Goal: Find specific page/section: Find specific page/section

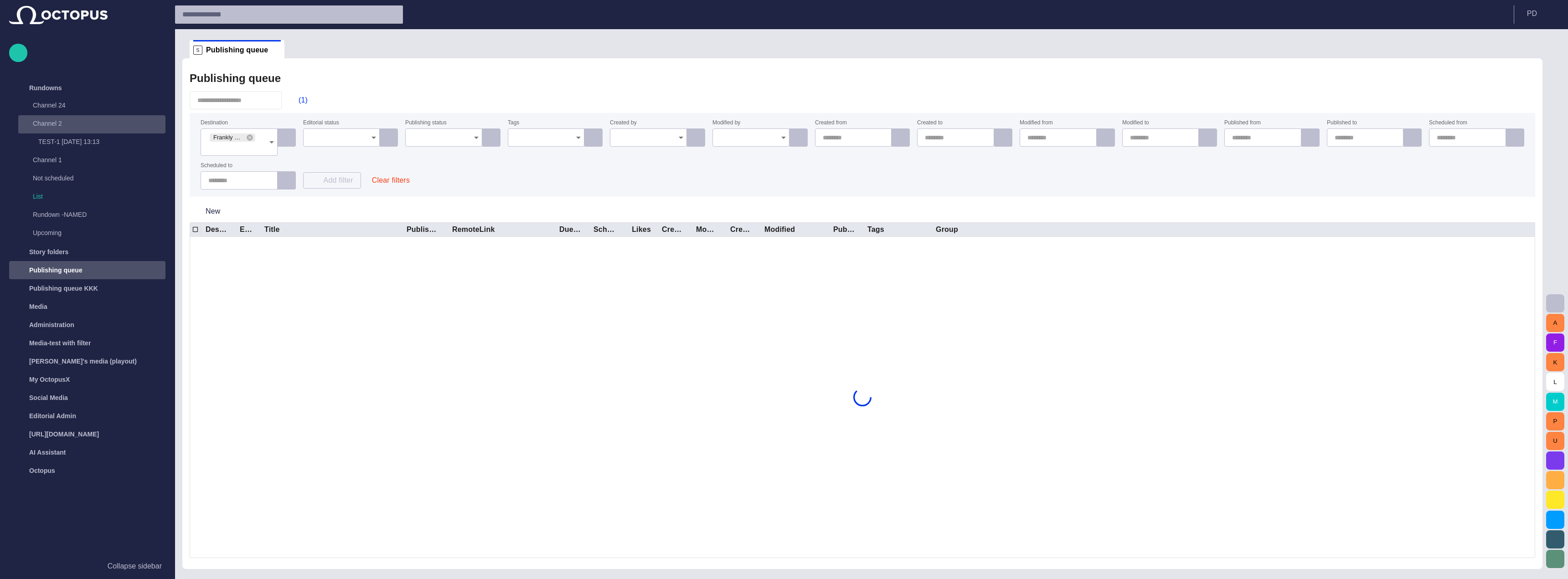
click at [80, 125] on p "Channel 2" at bounding box center [90, 123] width 114 height 9
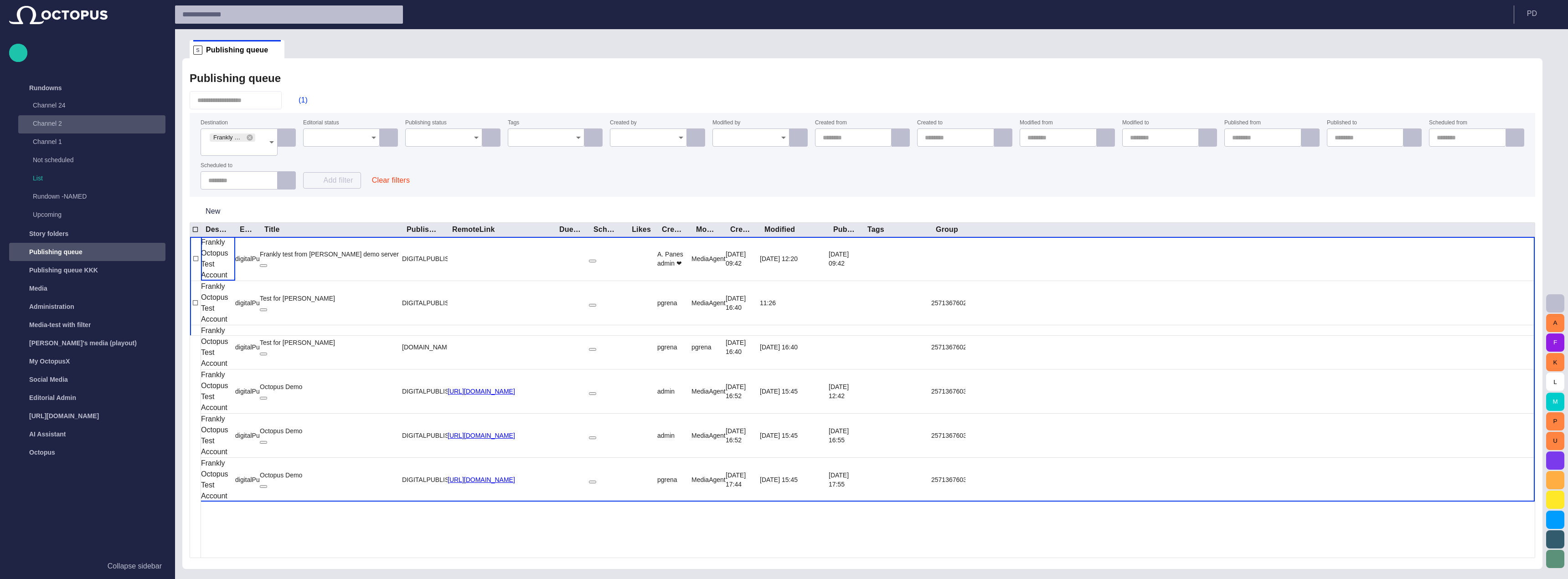
click at [80, 125] on p "Channel 2" at bounding box center [90, 123] width 114 height 9
click at [80, 138] on p "TEST-1 [DATE] 13:13" at bounding box center [102, 141] width 127 height 9
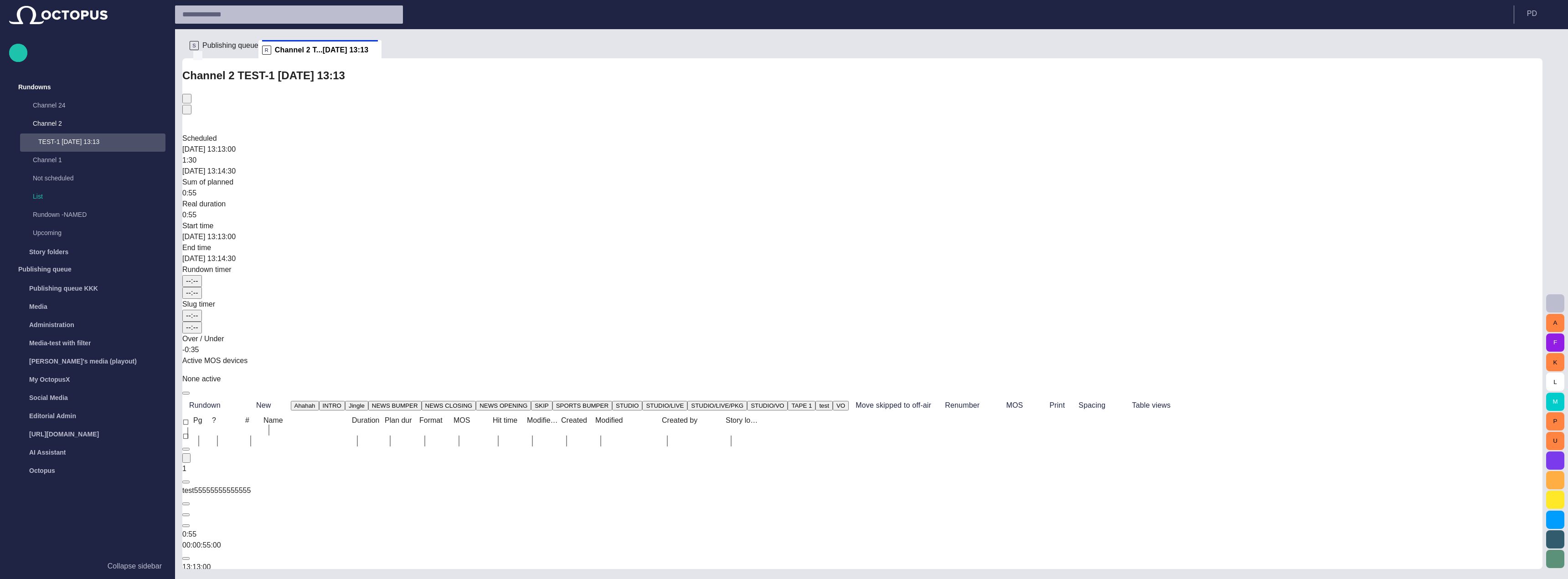
click at [202, 51] on span at bounding box center [198, 55] width 9 height 9
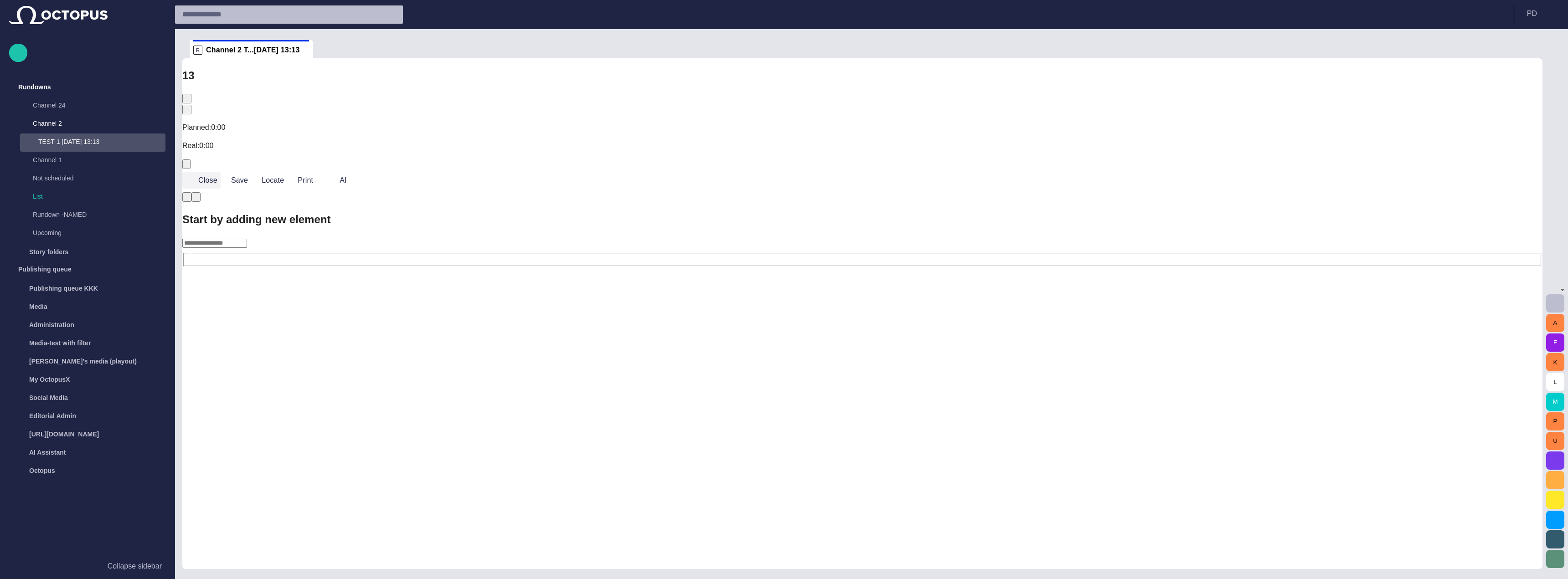
click at [215, 172] on button "Close" at bounding box center [201, 180] width 38 height 16
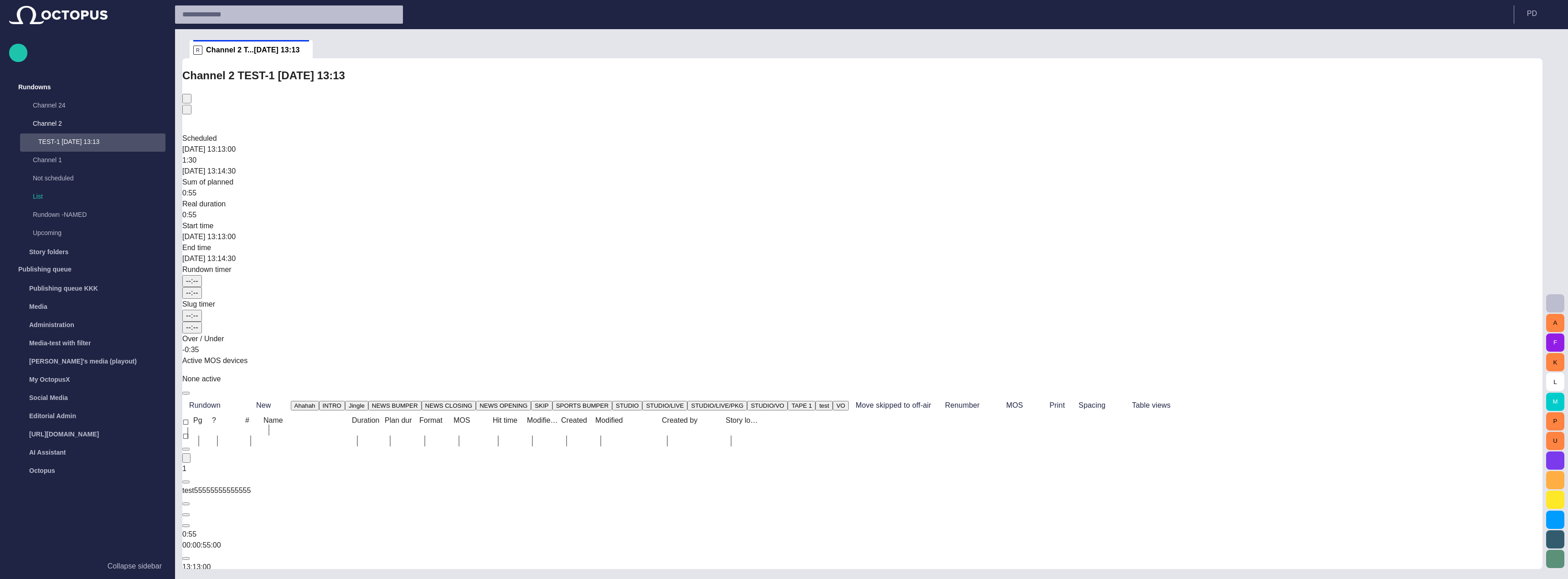
click at [1529, 45] on span "button" at bounding box center [1533, 49] width 11 height 11
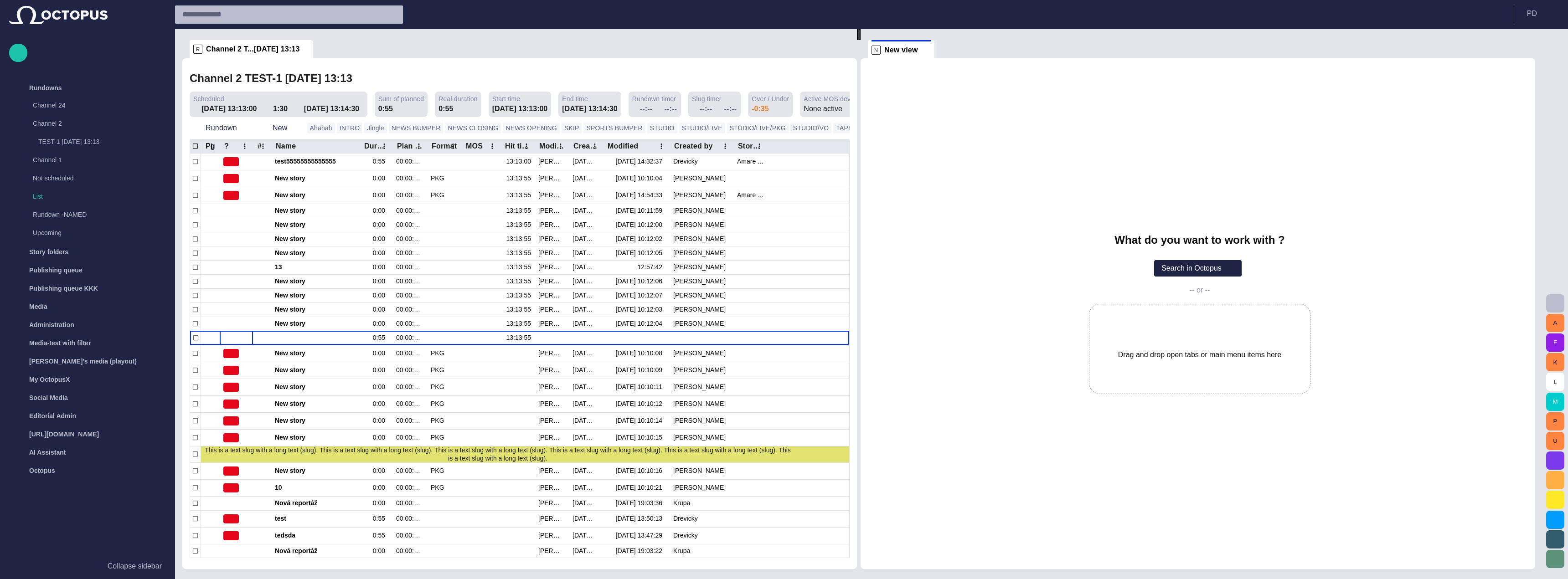
click at [1028, 424] on div "What do you want to work with ? Search in Octopus -- or -- Drag and drop open t…" at bounding box center [1198, 313] width 674 height 510
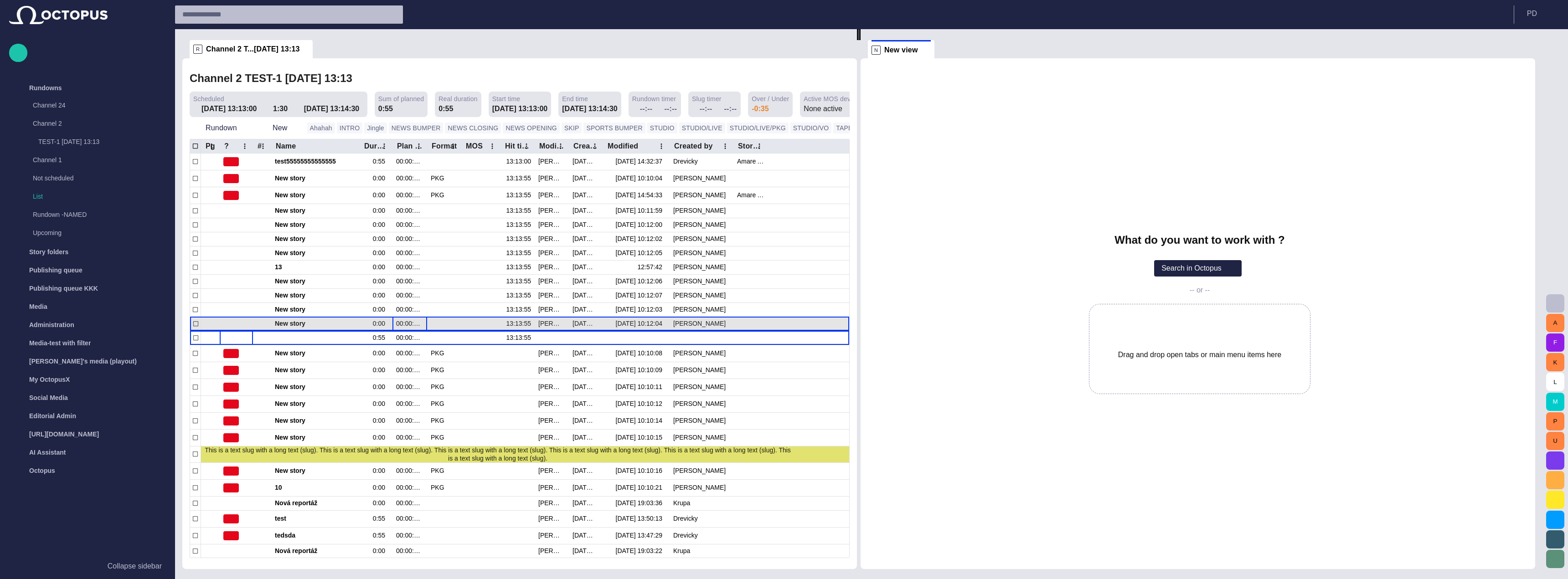
click at [405, 317] on div "00:00:00:00" at bounding box center [410, 323] width 35 height 14
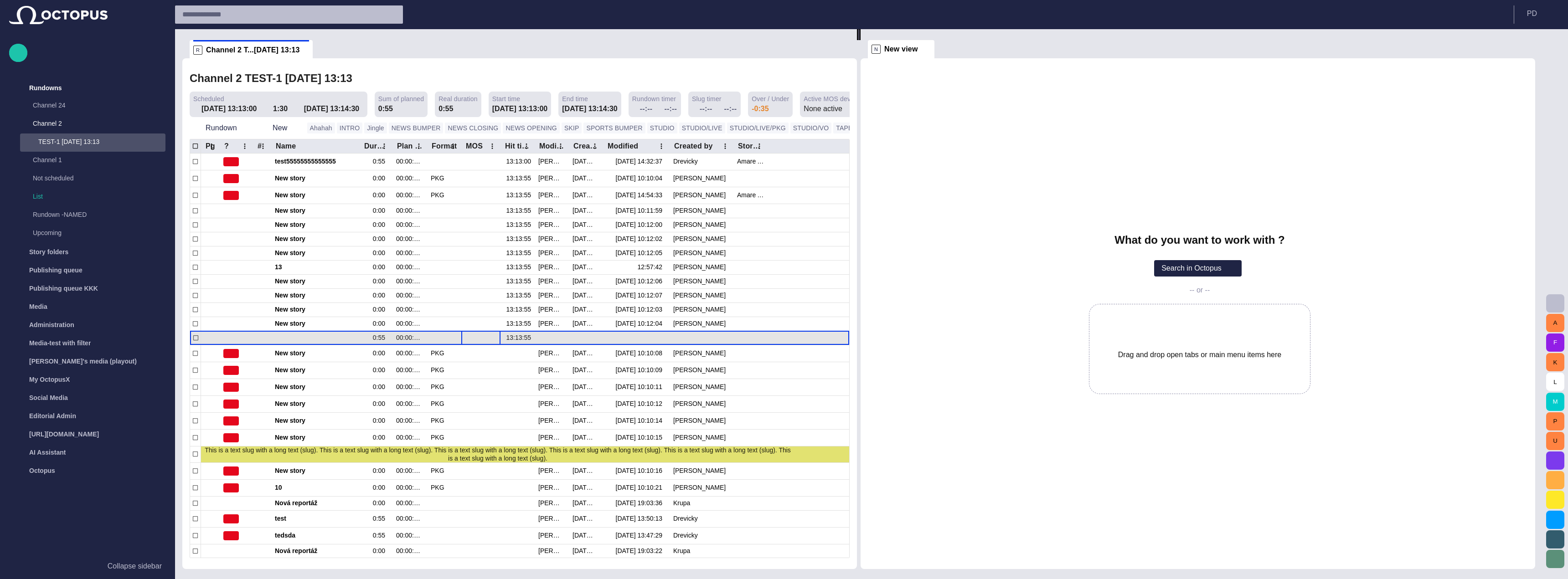
click at [489, 335] on div at bounding box center [481, 338] width 39 height 14
click at [817, 78] on span "button" at bounding box center [822, 79] width 11 height 11
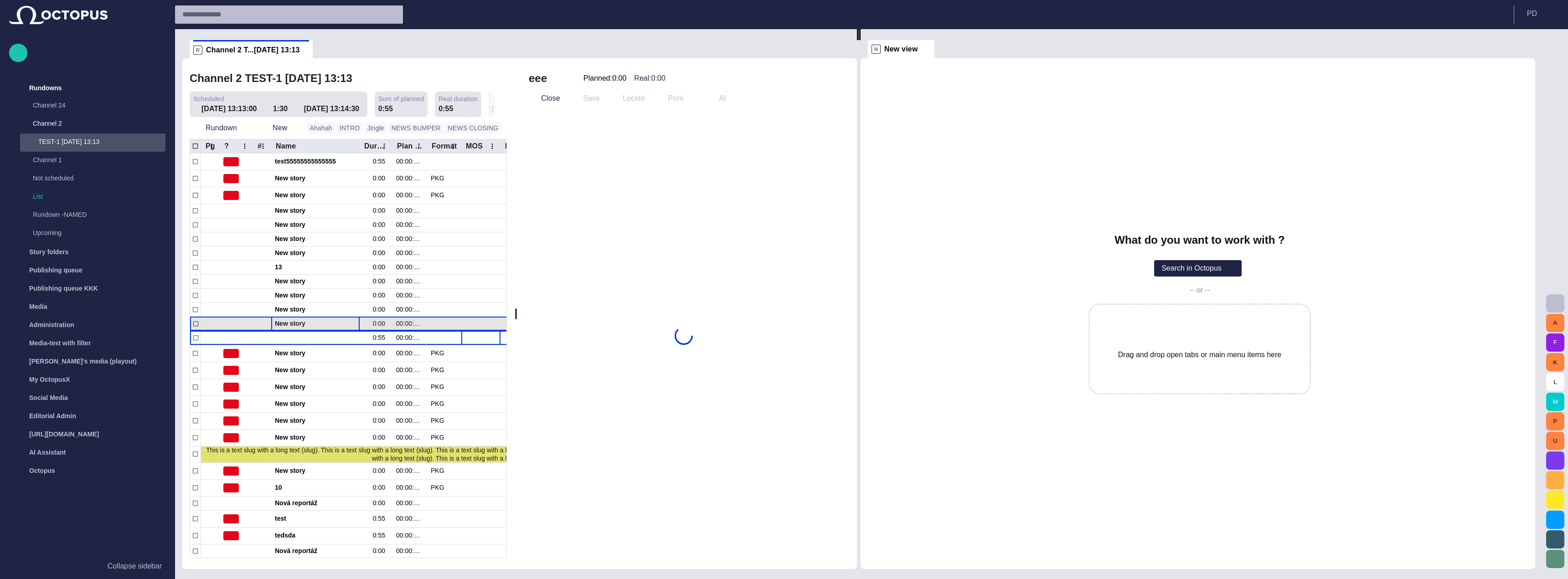
click at [343, 324] on span "button" at bounding box center [346, 324] width 7 height 7
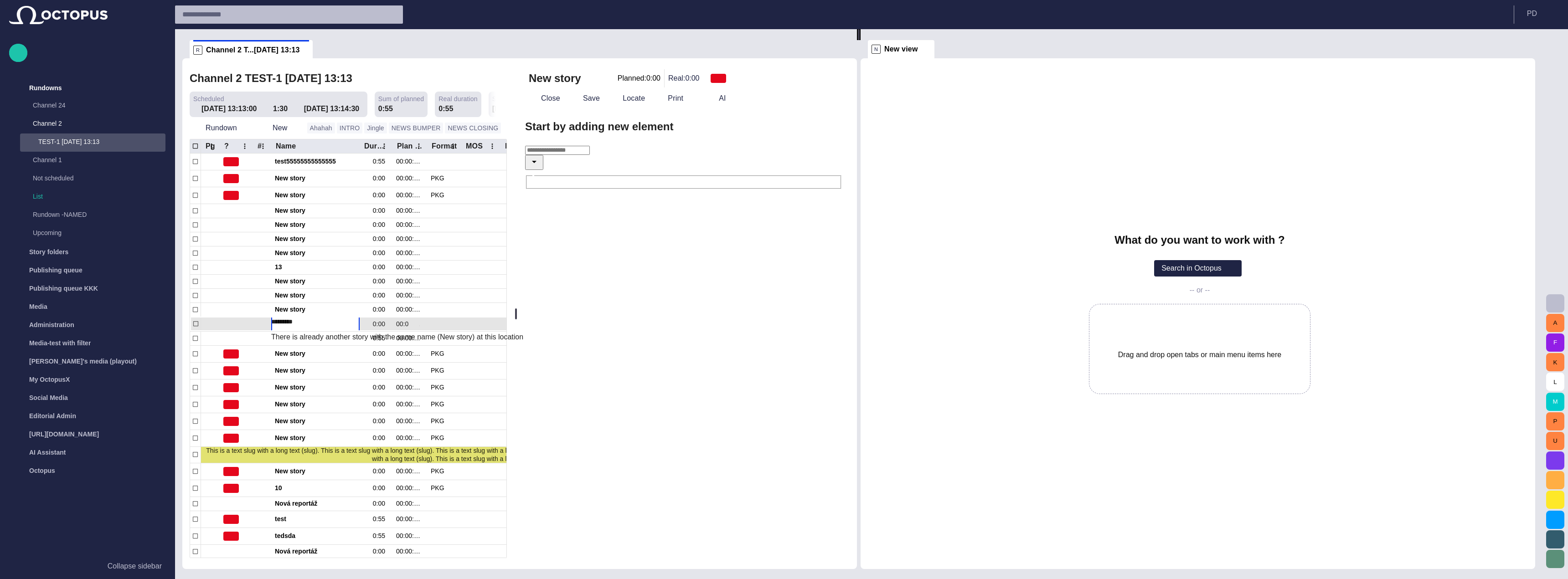
click at [396, 322] on div "00:00:00:00" at bounding box center [410, 324] width 35 height 14
click at [359, 266] on div "13" at bounding box center [315, 267] width 88 height 13
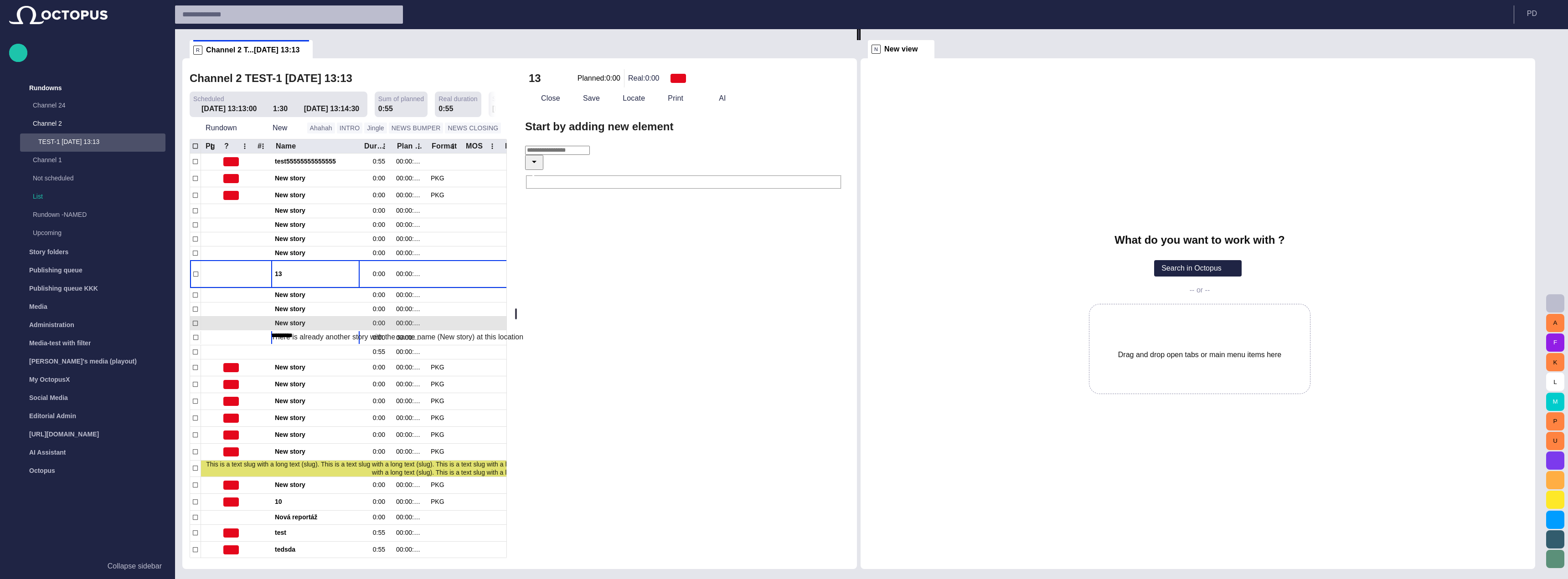
click at [416, 303] on div "1 test55555555555555 0:55 00:00:55:00 13:13:00 Karel Petrak (kpetrak) 8/19 13:5…" at bounding box center [482, 395] width 584 height 484
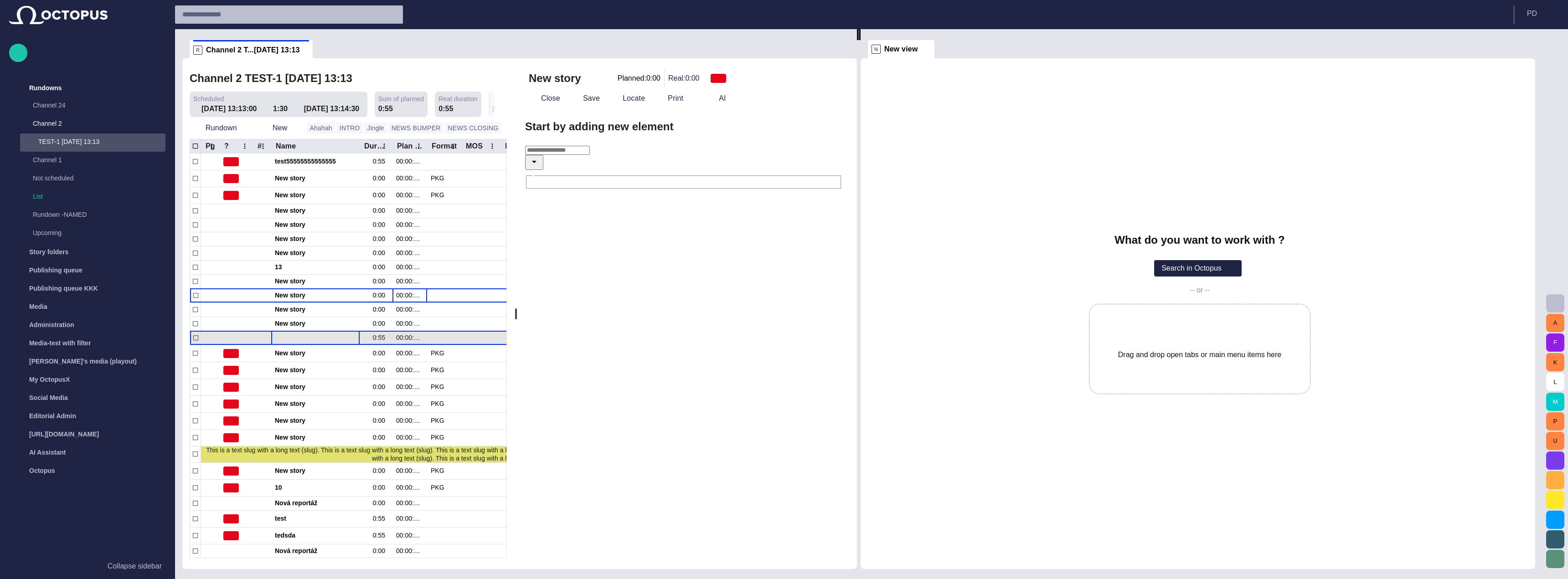
click at [337, 342] on button "button" at bounding box center [335, 338] width 11 height 13
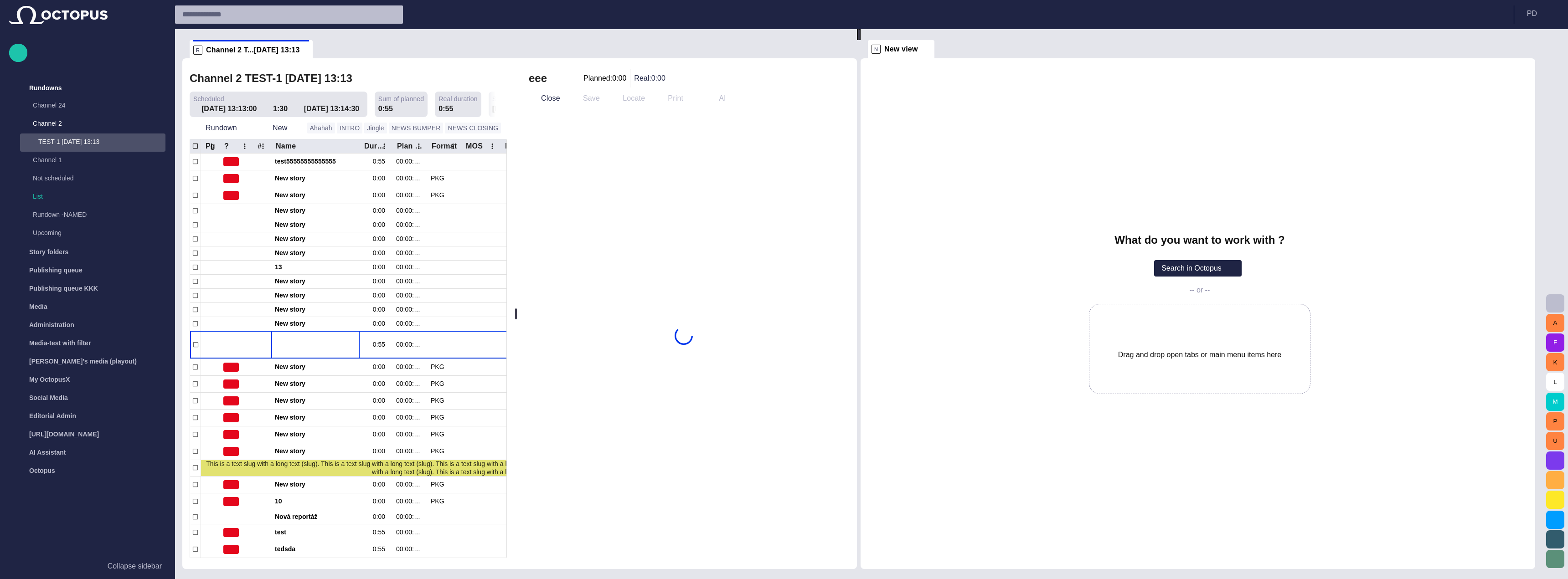
click at [287, 578] on div at bounding box center [784, 586] width 1568 height 0
click at [268, 317] on div at bounding box center [262, 323] width 18 height 14
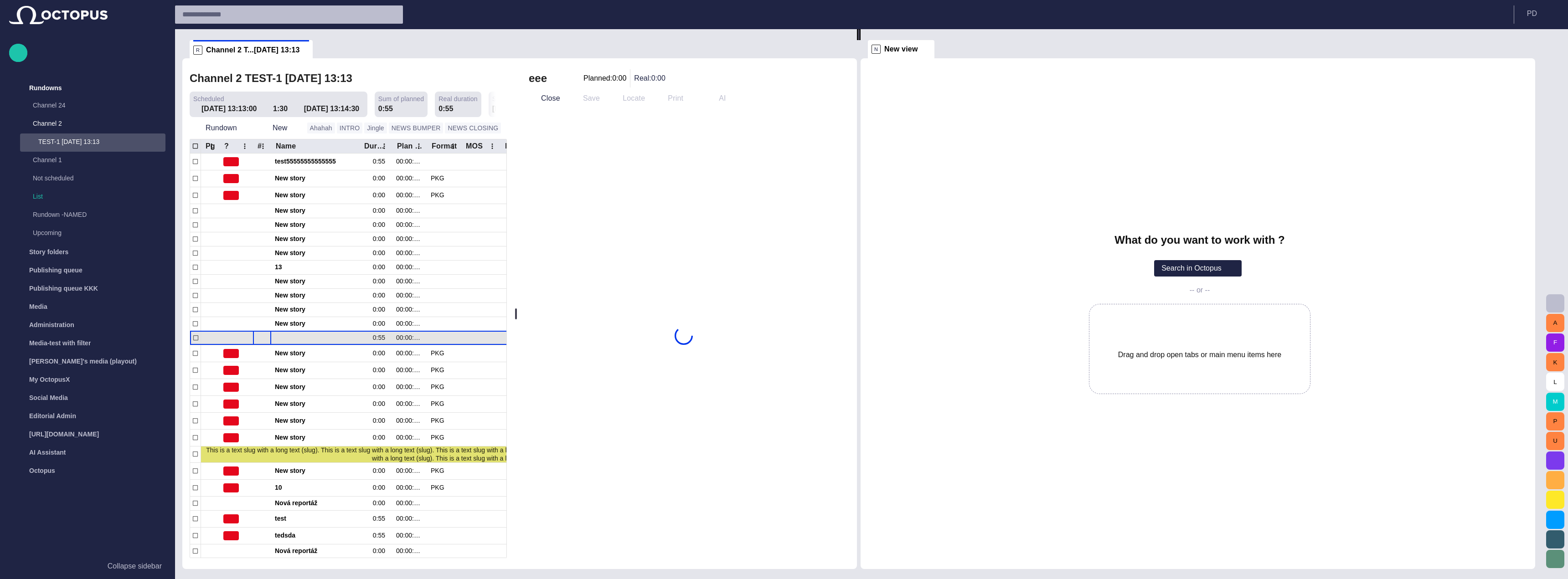
click at [270, 335] on div at bounding box center [262, 338] width 18 height 14
click at [563, 100] on button "Close" at bounding box center [544, 98] width 38 height 16
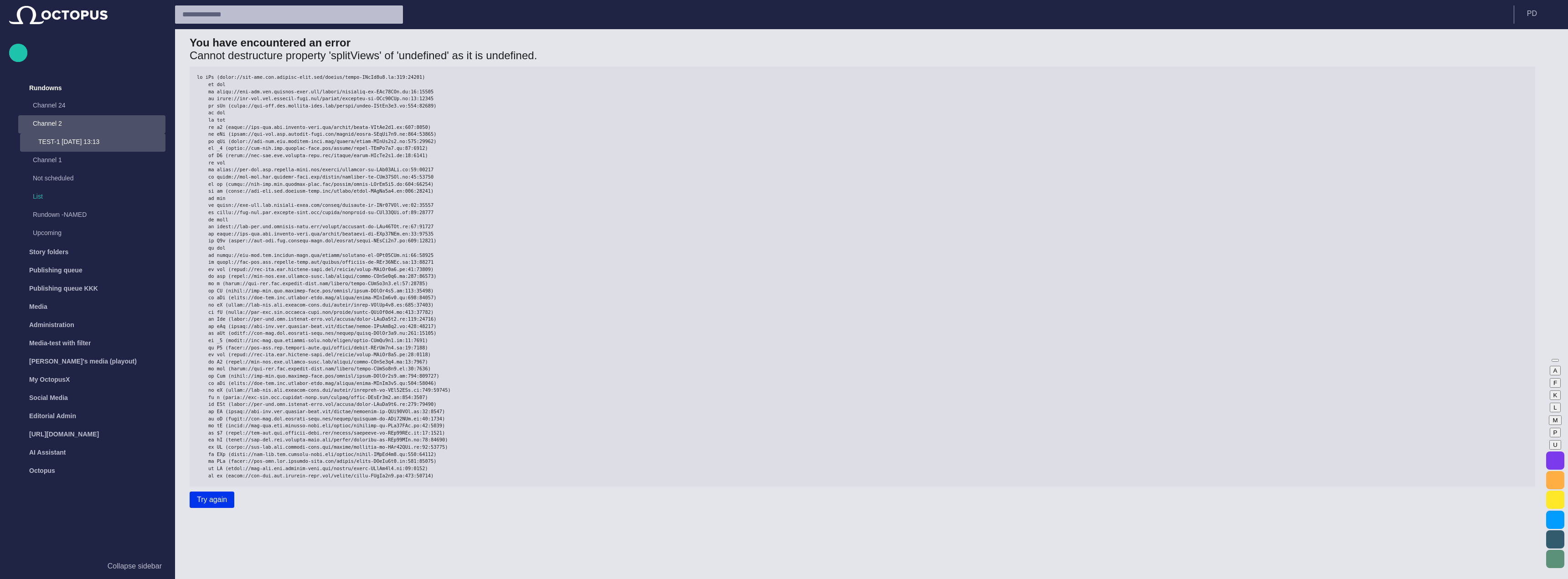
click at [96, 125] on p "Channel 2" at bounding box center [90, 123] width 114 height 9
click at [204, 504] on button "Try again" at bounding box center [214, 499] width 48 height 16
click at [51, 162] on p "Not scheduled" at bounding box center [90, 159] width 114 height 9
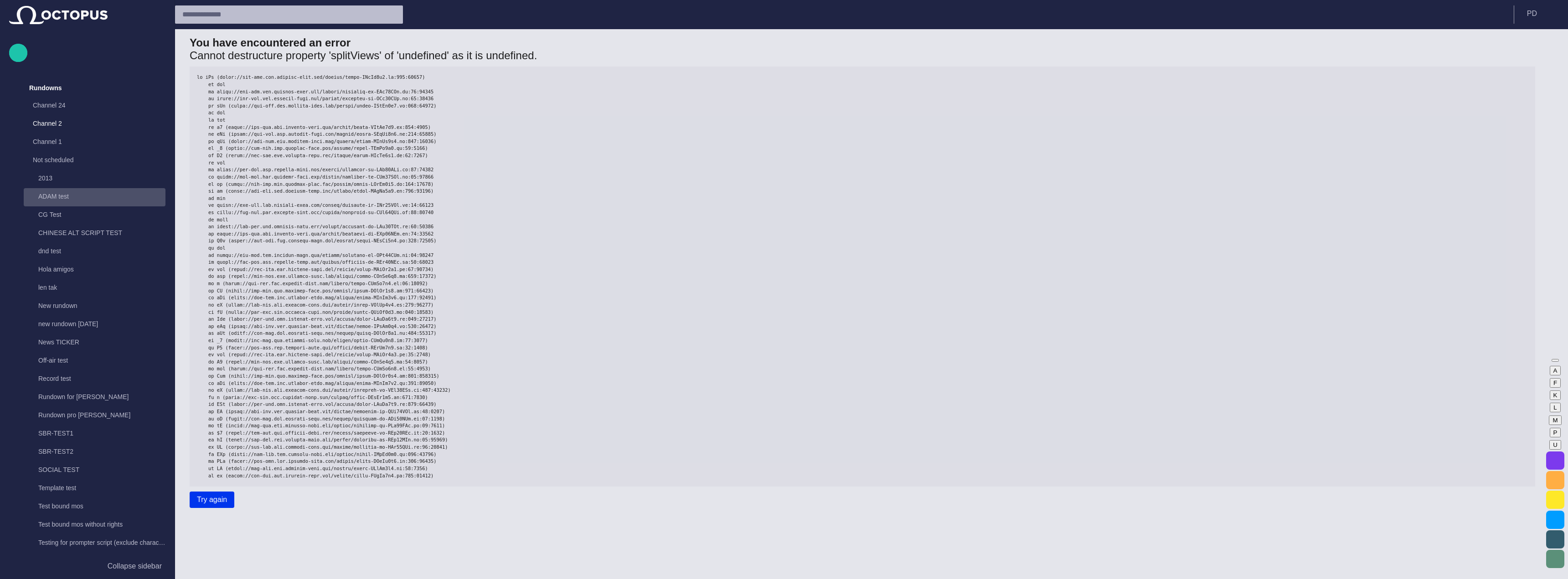
click at [59, 190] on div "ADAM test" at bounding box center [94, 197] width 142 height 18
click at [60, 191] on div "ADAM test" at bounding box center [96, 196] width 140 height 13
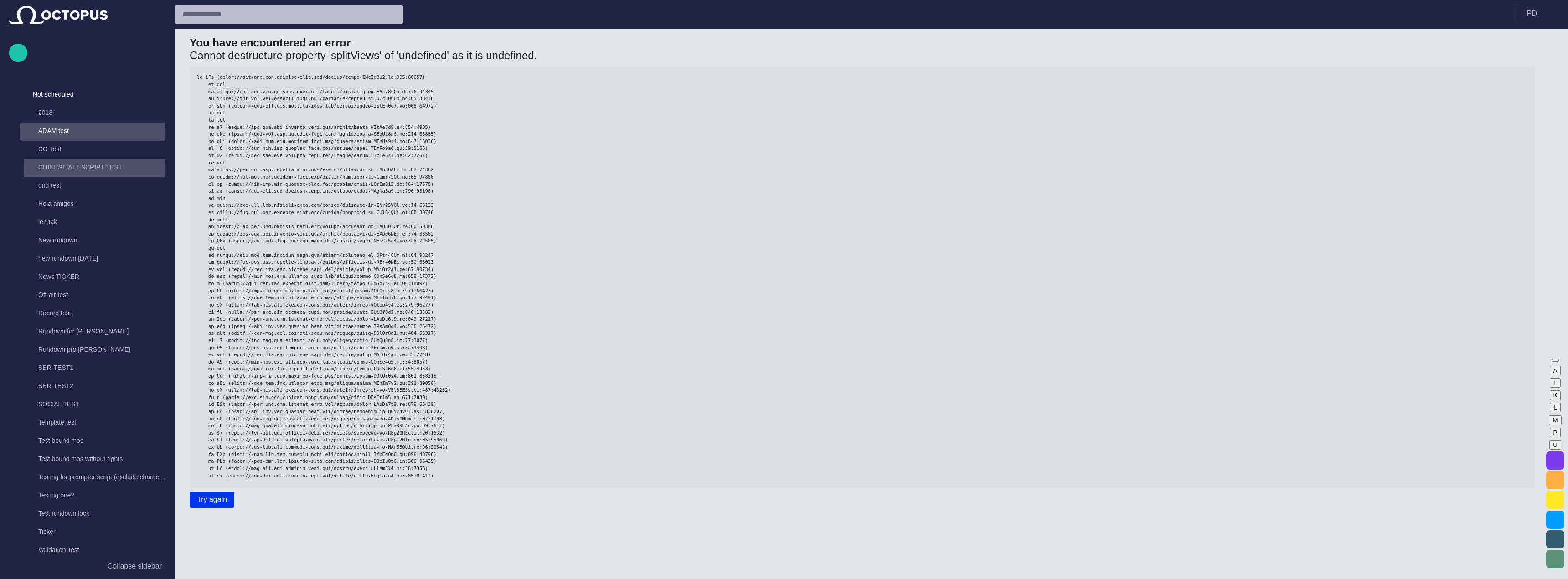
click at [60, 192] on div "2013 [PERSON_NAME] test CG Test CHINESE ALT SCRIPT TEST dnd test Hola amigos le…" at bounding box center [93, 341] width 145 height 474
click at [1534, 18] on button "P D" at bounding box center [1541, 13] width 43 height 16
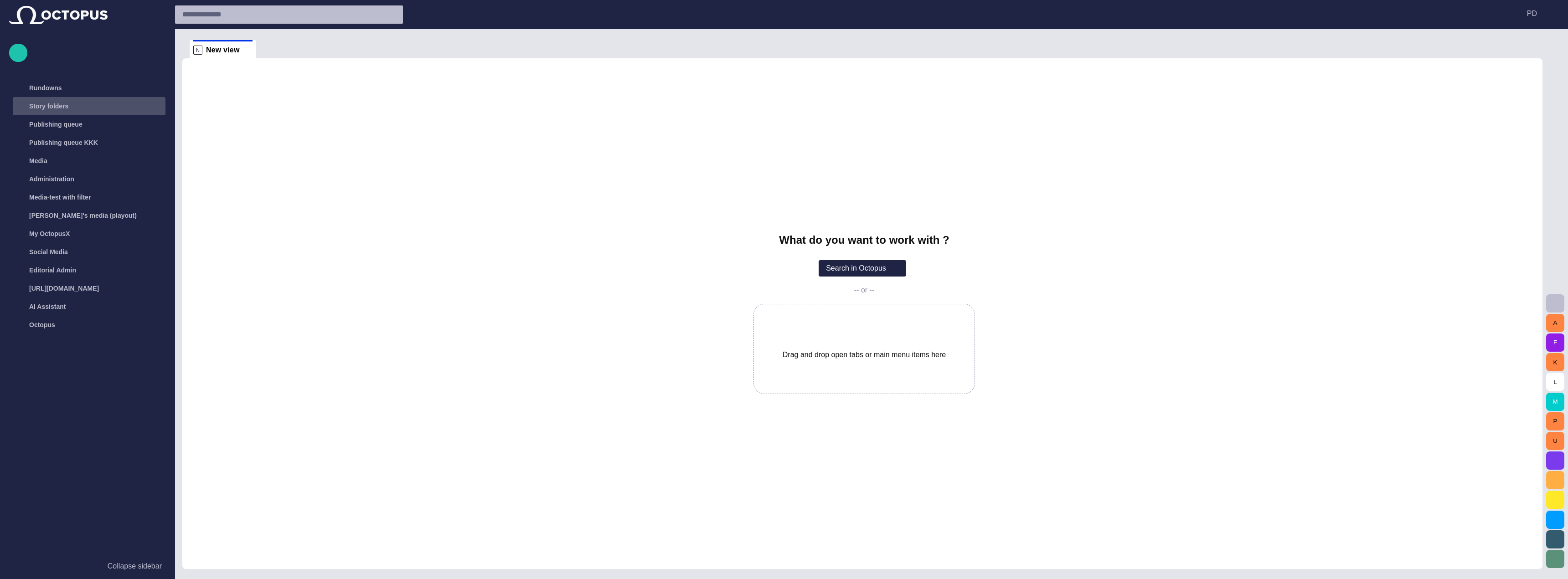
click at [99, 102] on div "Story folders" at bounding box center [81, 106] width 133 height 15
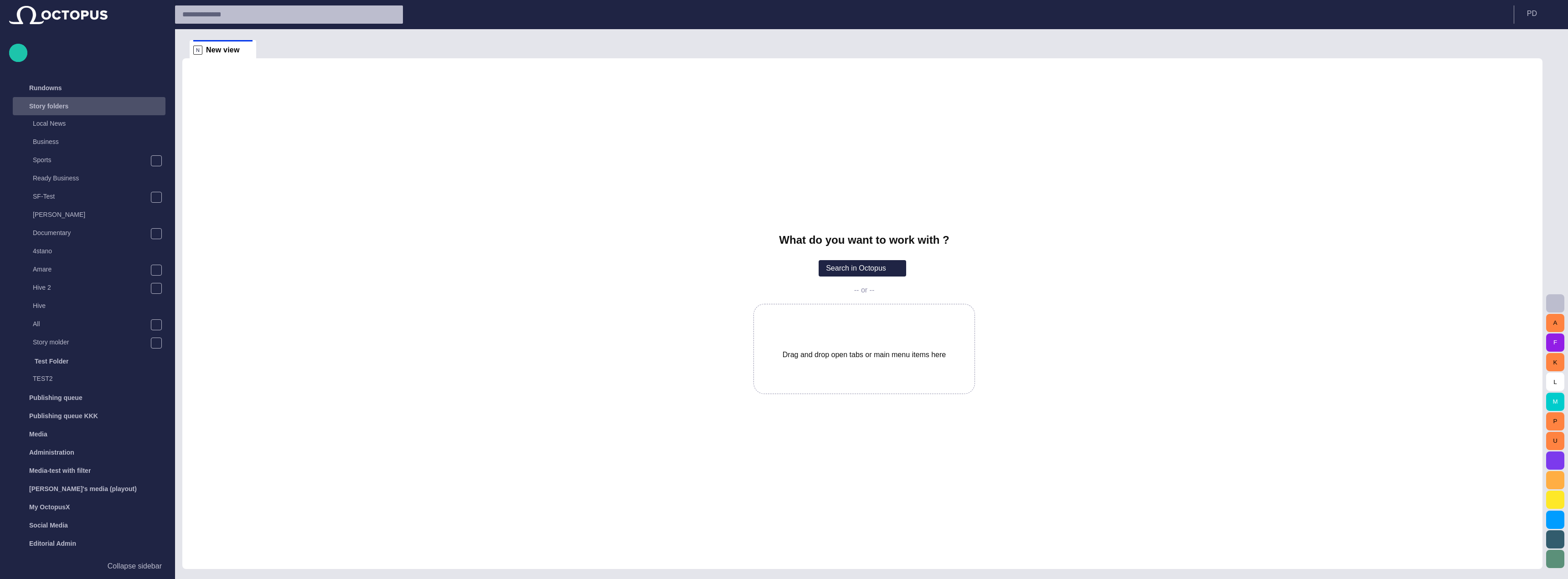
click at [91, 108] on div "Story folders" at bounding box center [81, 106] width 133 height 15
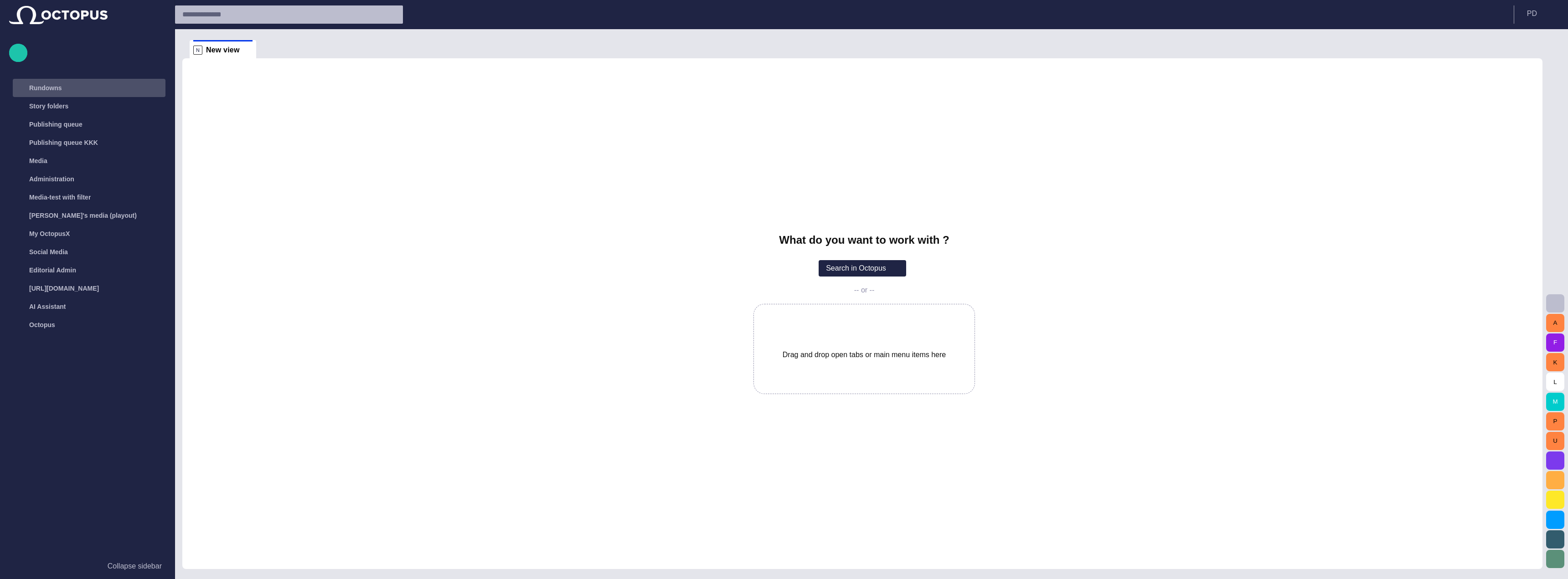
click at [91, 95] on div "Rundowns" at bounding box center [80, 88] width 135 height 18
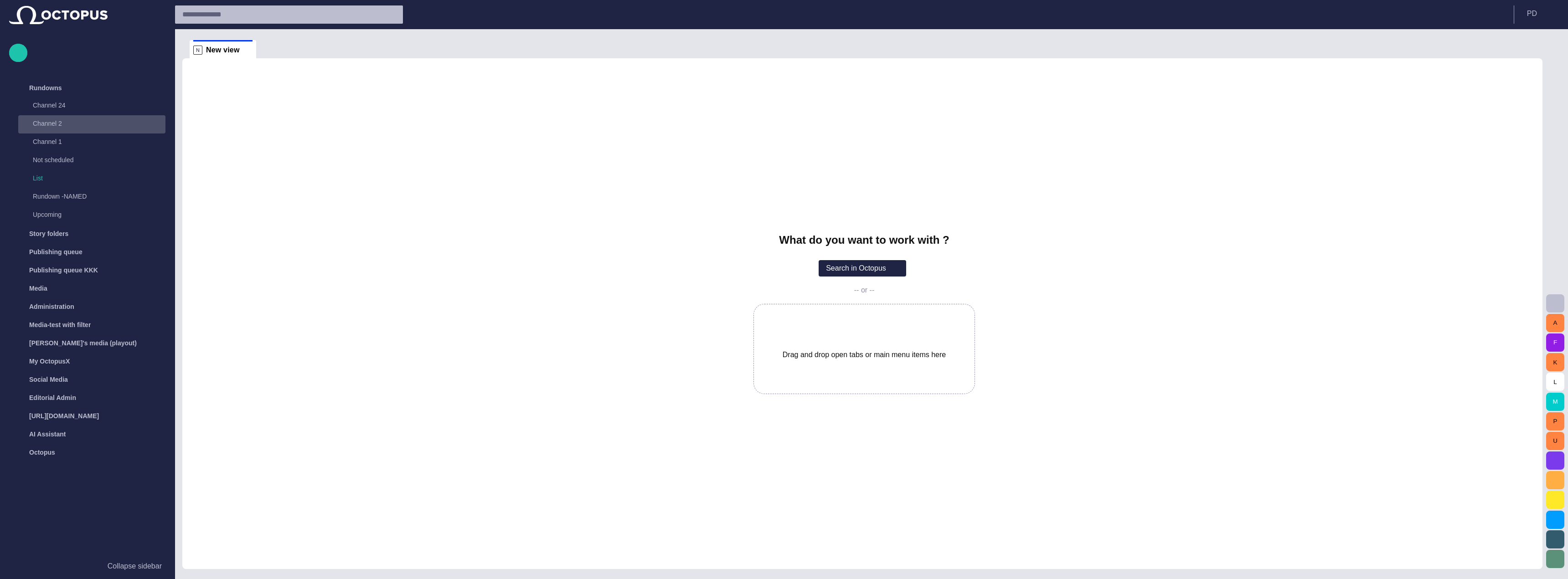
click at [97, 124] on p "Channel 2" at bounding box center [90, 123] width 114 height 9
click at [101, 139] on p "TEST-1 [DATE] 13:13" at bounding box center [102, 141] width 127 height 9
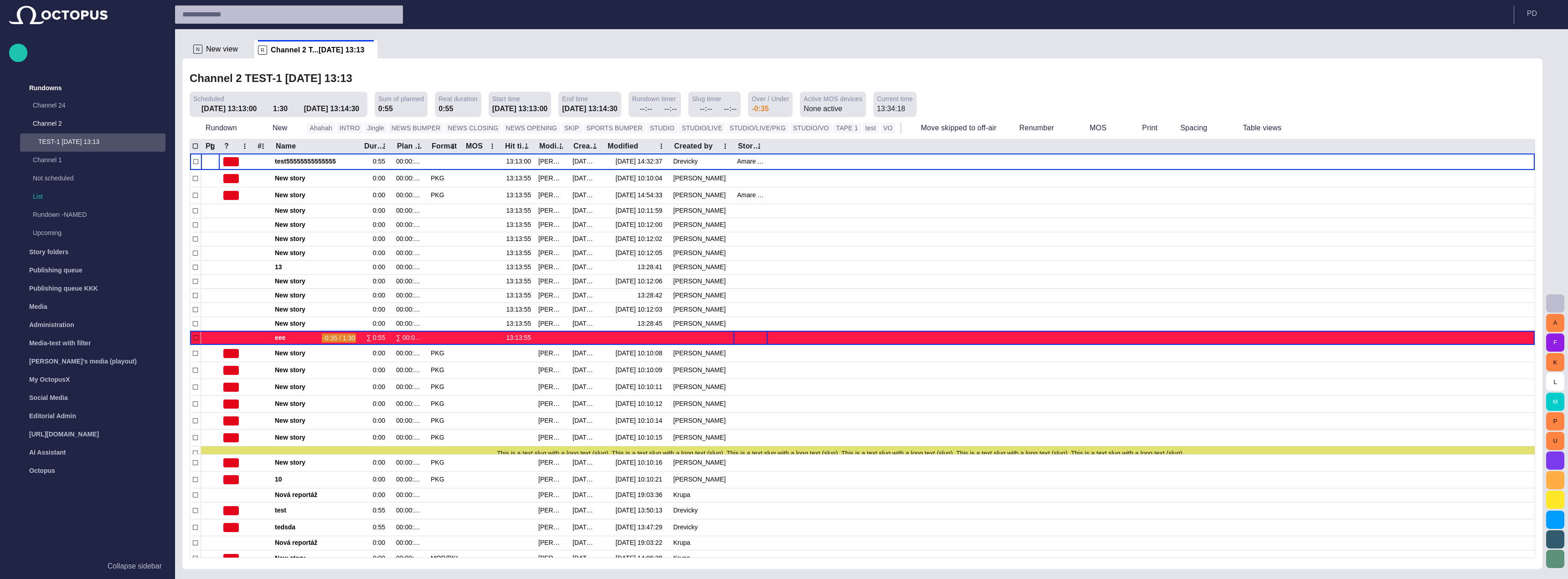
click at [756, 342] on div at bounding box center [751, 338] width 34 height 13
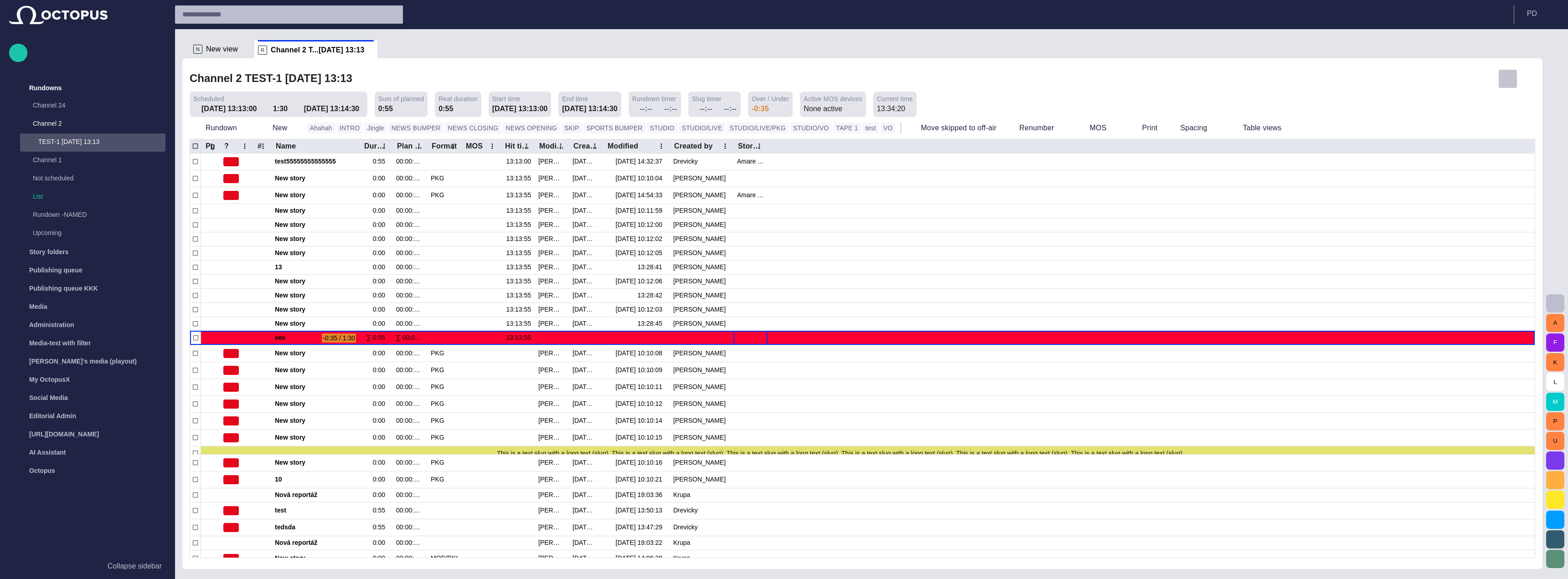
click at [1514, 81] on button "button" at bounding box center [1508, 79] width 18 height 18
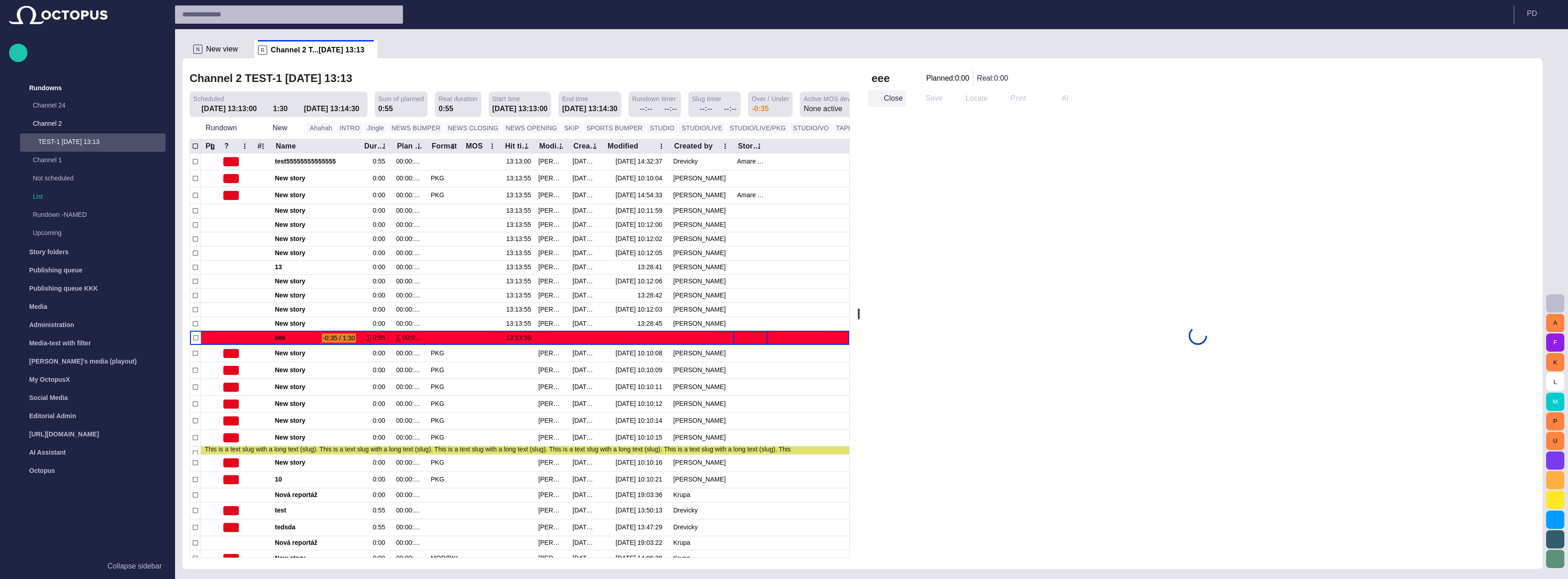
click at [880, 99] on span "button" at bounding box center [875, 98] width 9 height 9
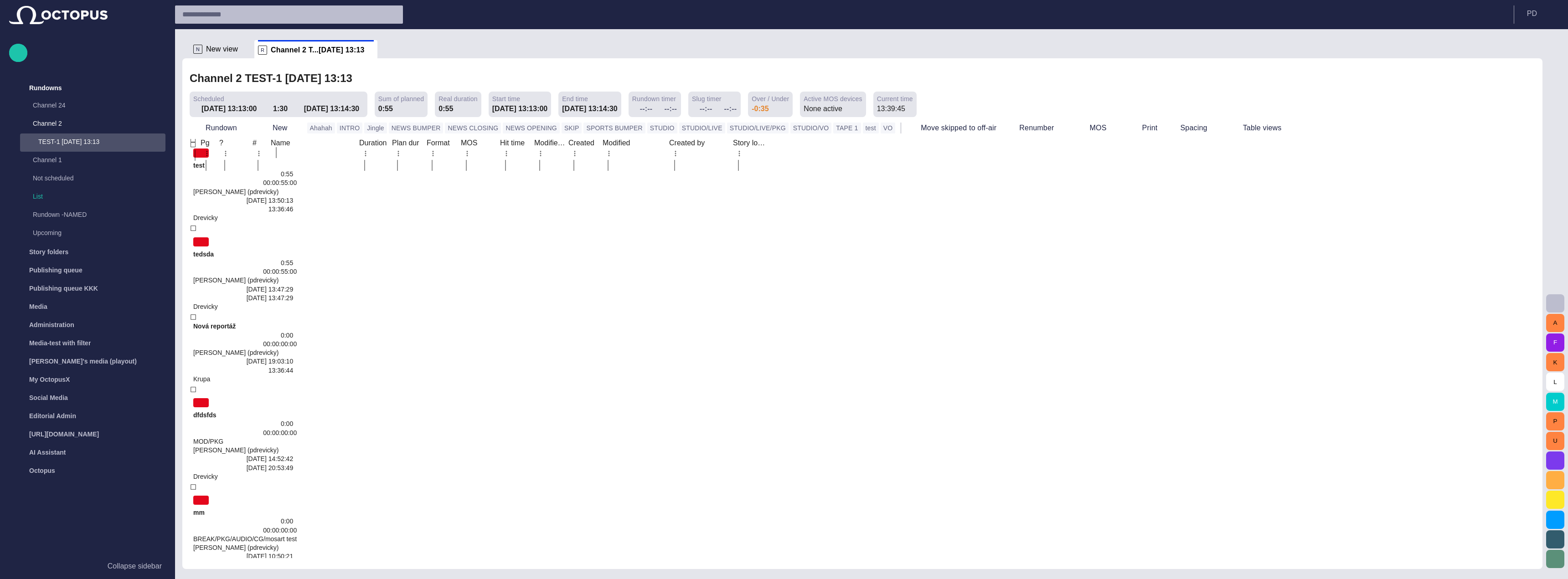
scroll to position [356, 0]
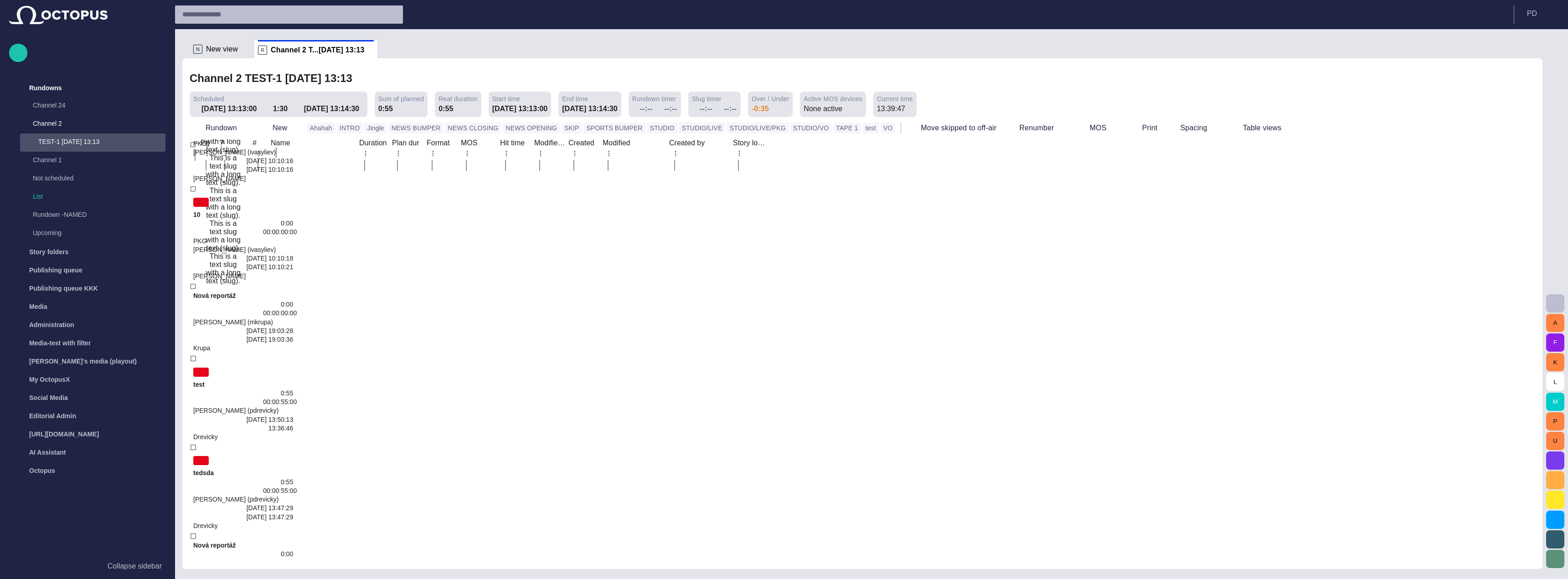
drag, startPoint x: 469, startPoint y: 222, endPoint x: 488, endPoint y: 172, distance: 53.5
click at [93, 109] on p "Channel 24" at bounding box center [90, 105] width 114 height 9
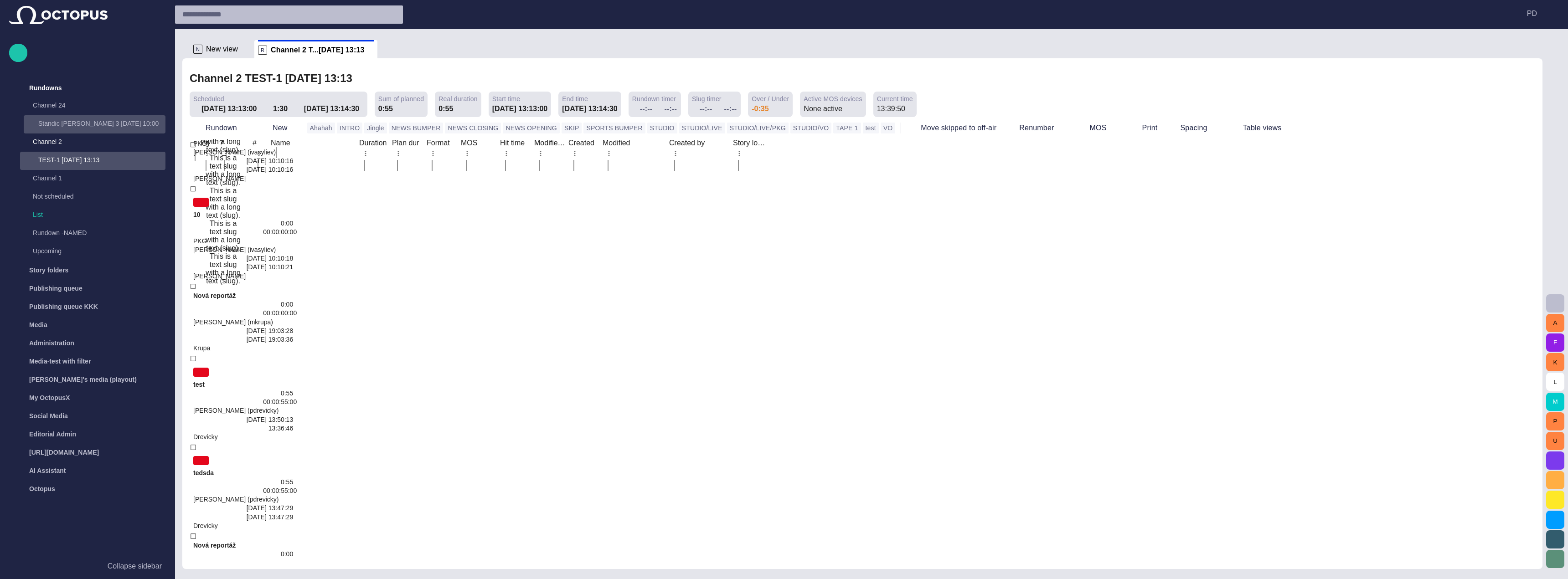
click at [114, 122] on p "Standic [PERSON_NAME] 3 [DATE] 10:00" at bounding box center [102, 123] width 127 height 9
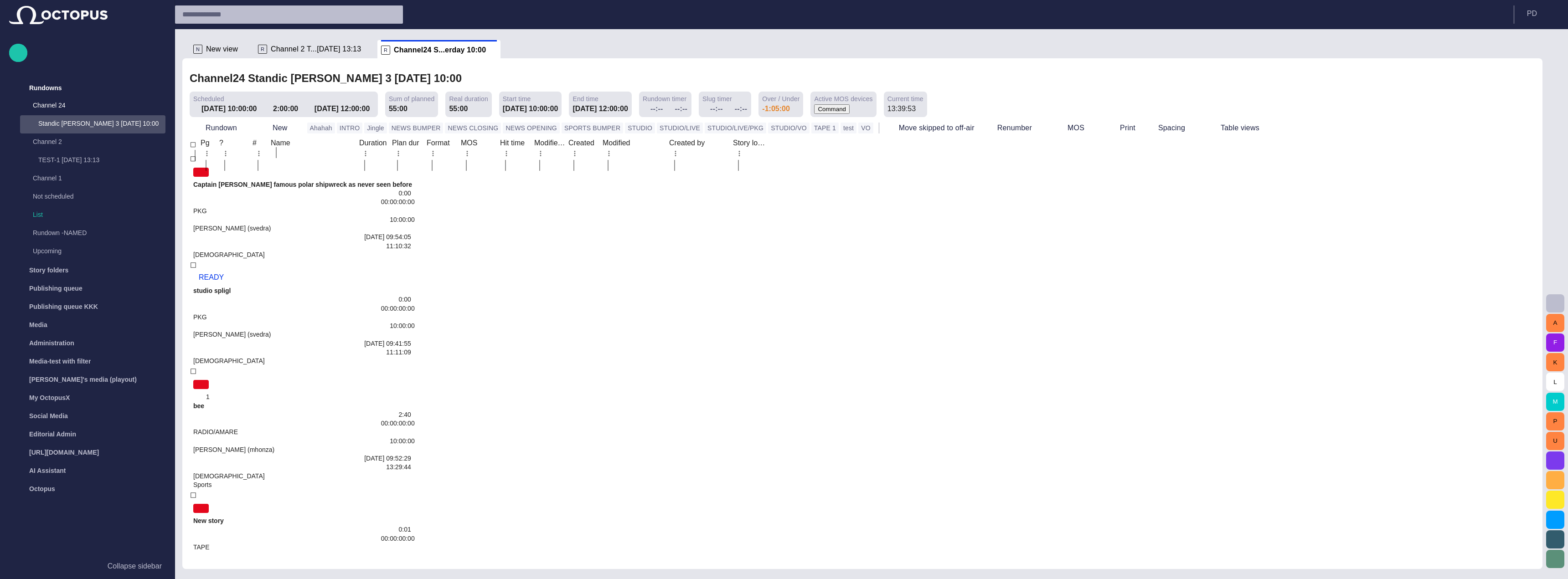
drag, startPoint x: 473, startPoint y: 421, endPoint x: 553, endPoint y: 375, distance: 92.3
drag, startPoint x: 689, startPoint y: 385, endPoint x: 902, endPoint y: 551, distance: 270.0
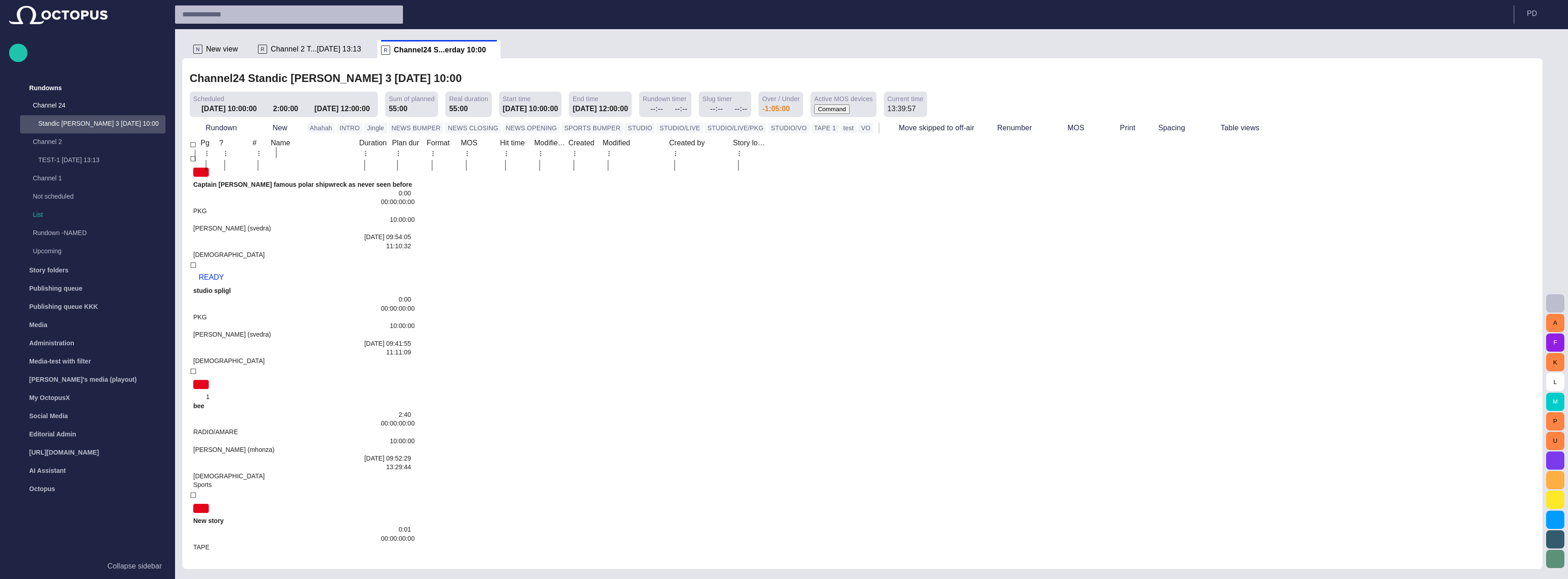
drag, startPoint x: 244, startPoint y: 425, endPoint x: 245, endPoint y: 344, distance: 81.0
drag, startPoint x: 895, startPoint y: 21, endPoint x: 887, endPoint y: 22, distance: 8.1
click at [895, 21] on header "P D" at bounding box center [872, 15] width 1393 height 29
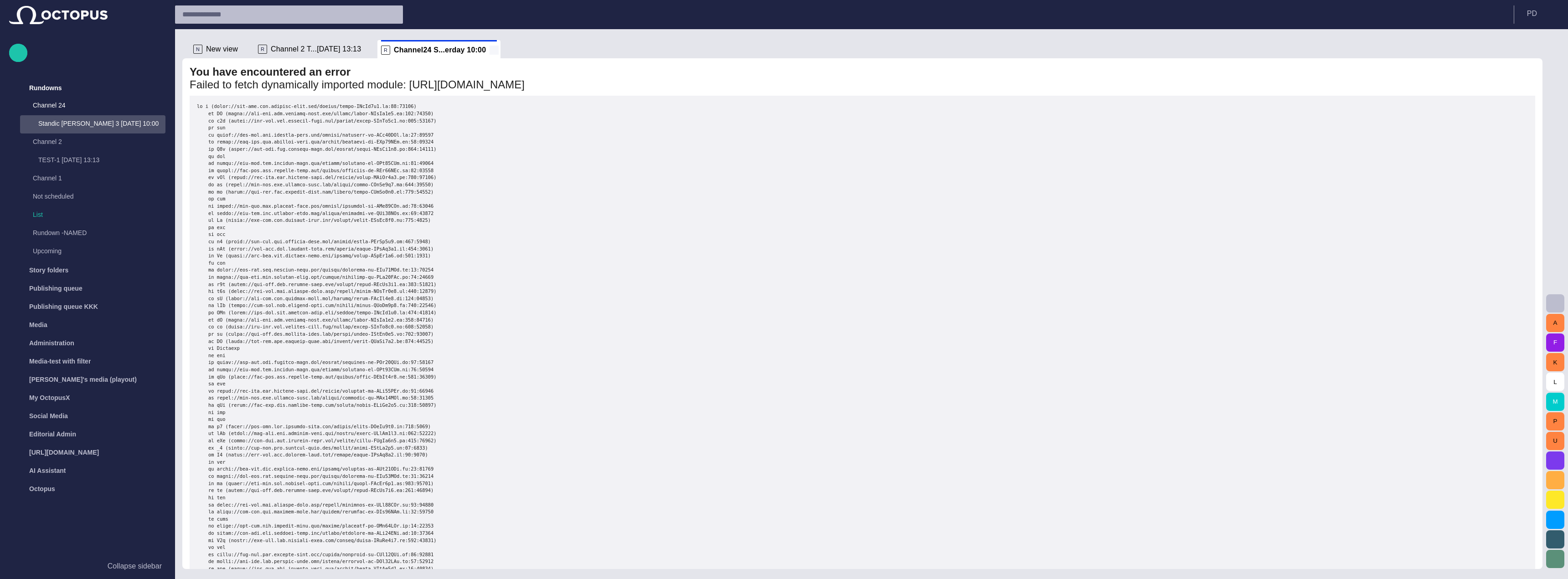
click at [489, 48] on span at bounding box center [494, 50] width 9 height 9
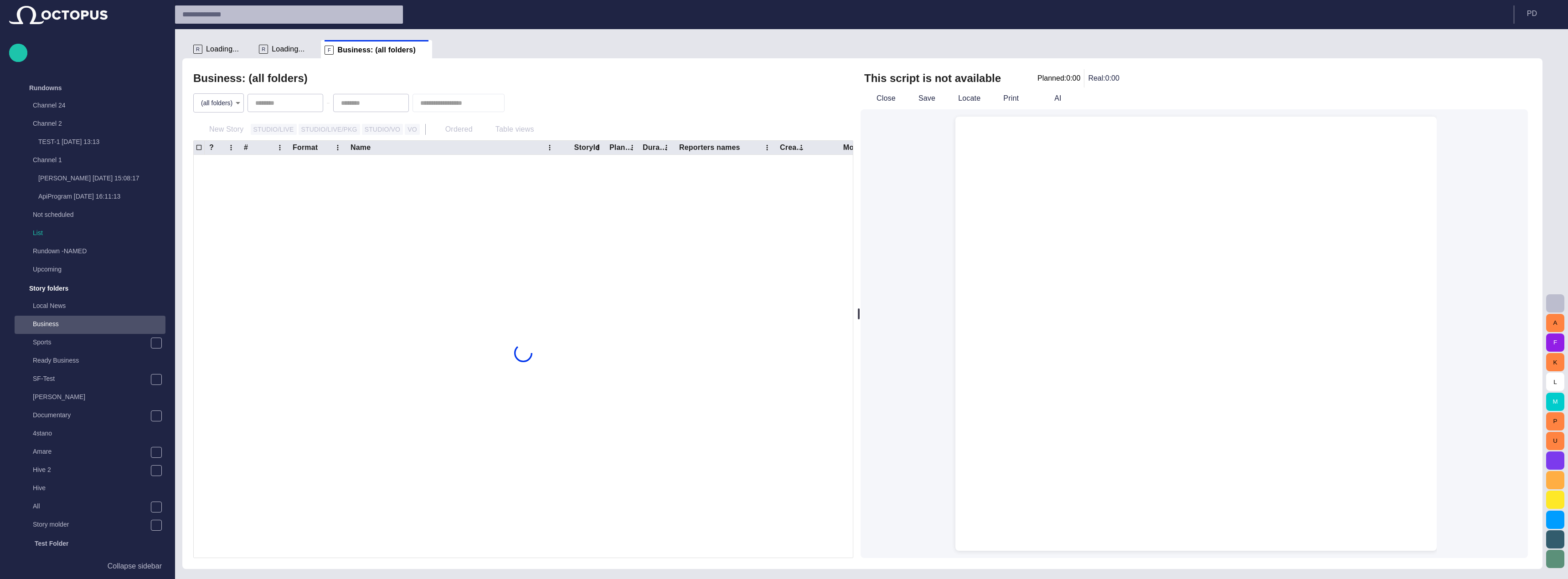
scroll to position [200, 0]
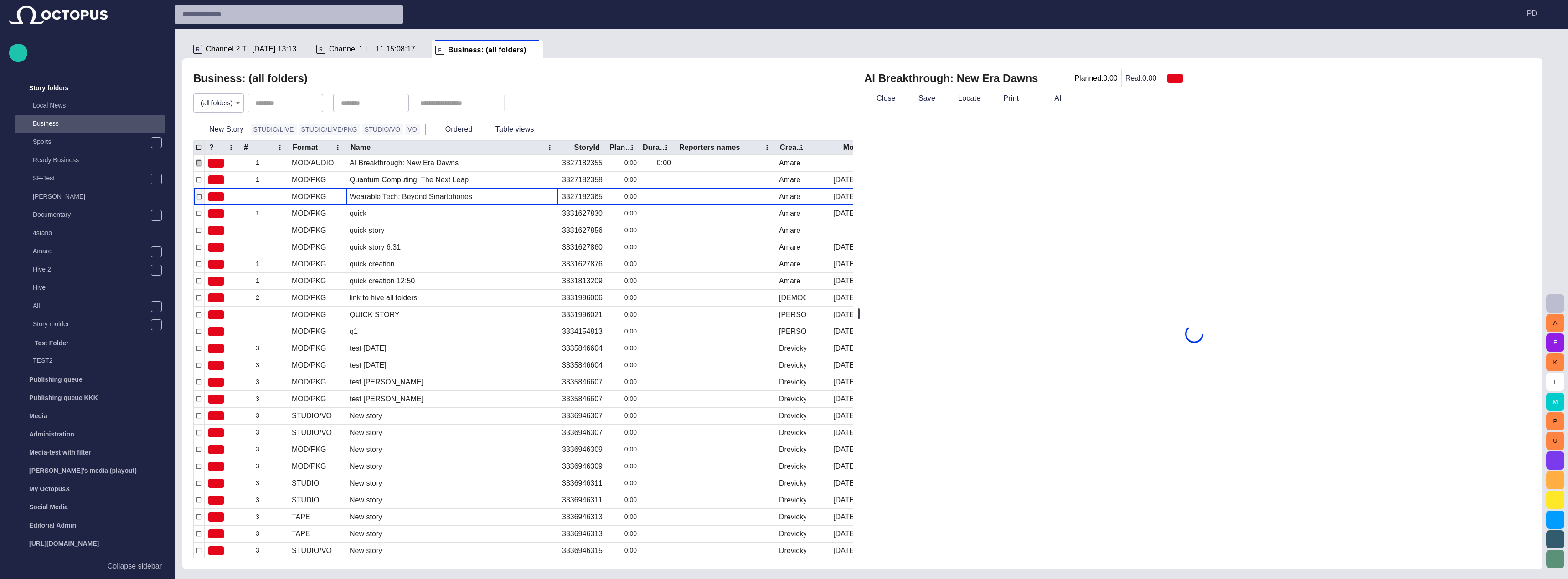
click at [382, 203] on div "Wearable Tech: Beyond Smartphones" at bounding box center [452, 196] width 212 height 16
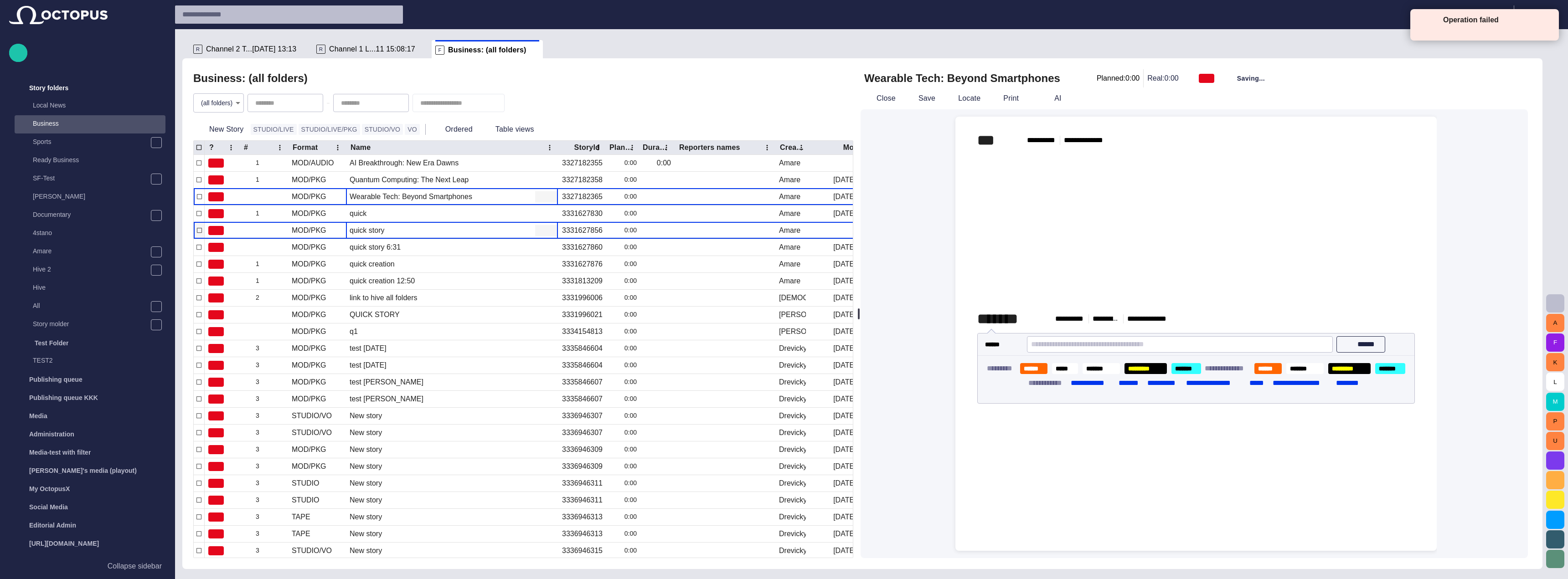
click at [442, 227] on div "quick story" at bounding box center [452, 230] width 212 height 16
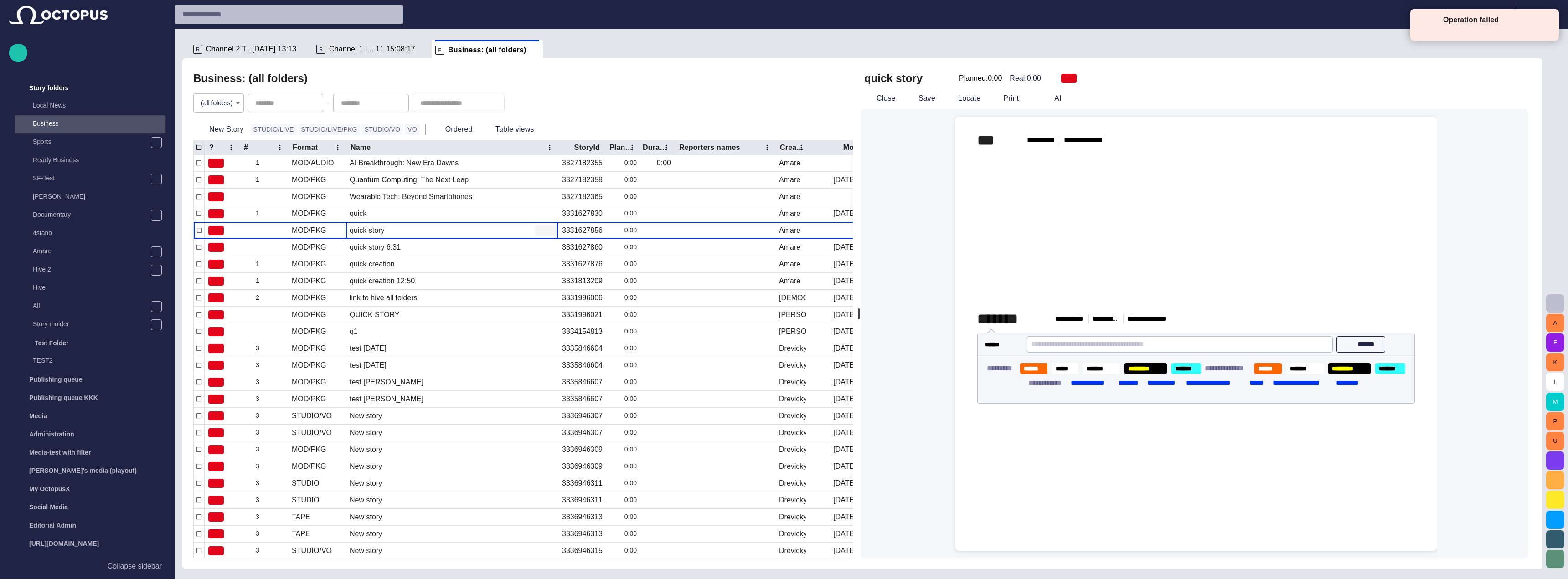
click at [1542, 24] on p "Operation failed" at bounding box center [1493, 20] width 100 height 11
click at [1547, 24] on span at bounding box center [1547, 23] width 8 height 8
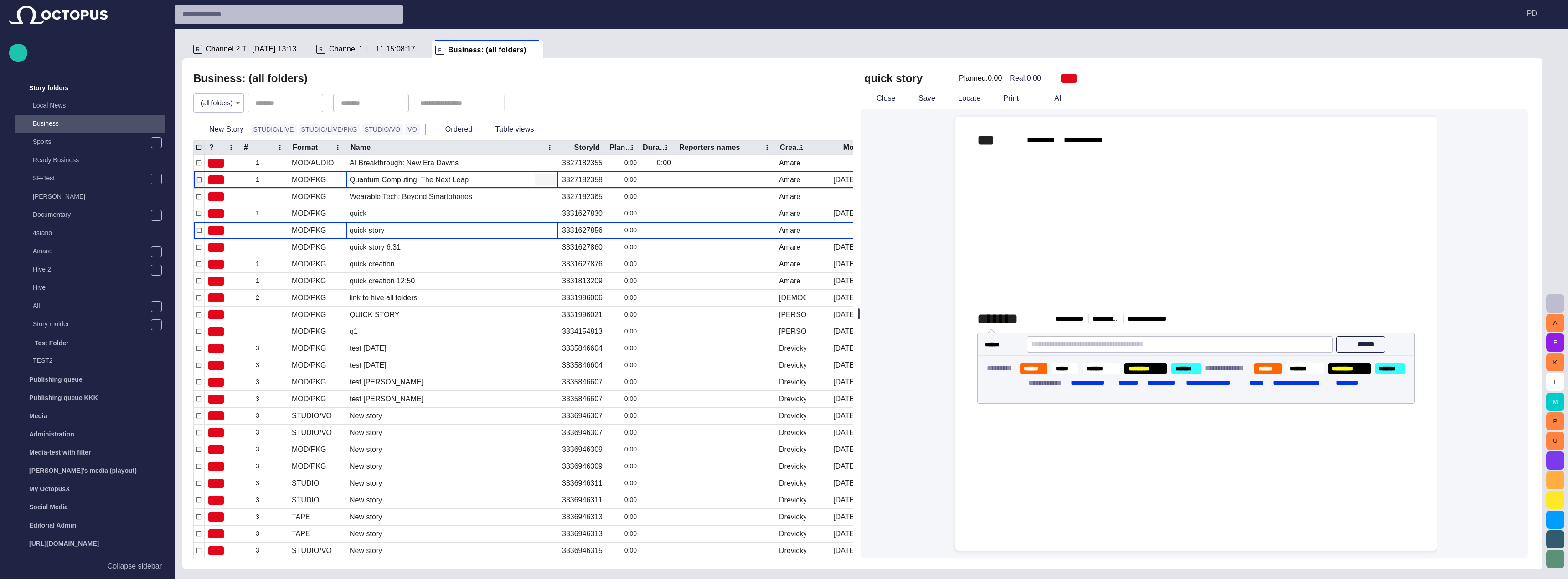
click at [450, 183] on div "Quantum Computing: The Next Leap" at bounding box center [408, 180] width 119 height 10
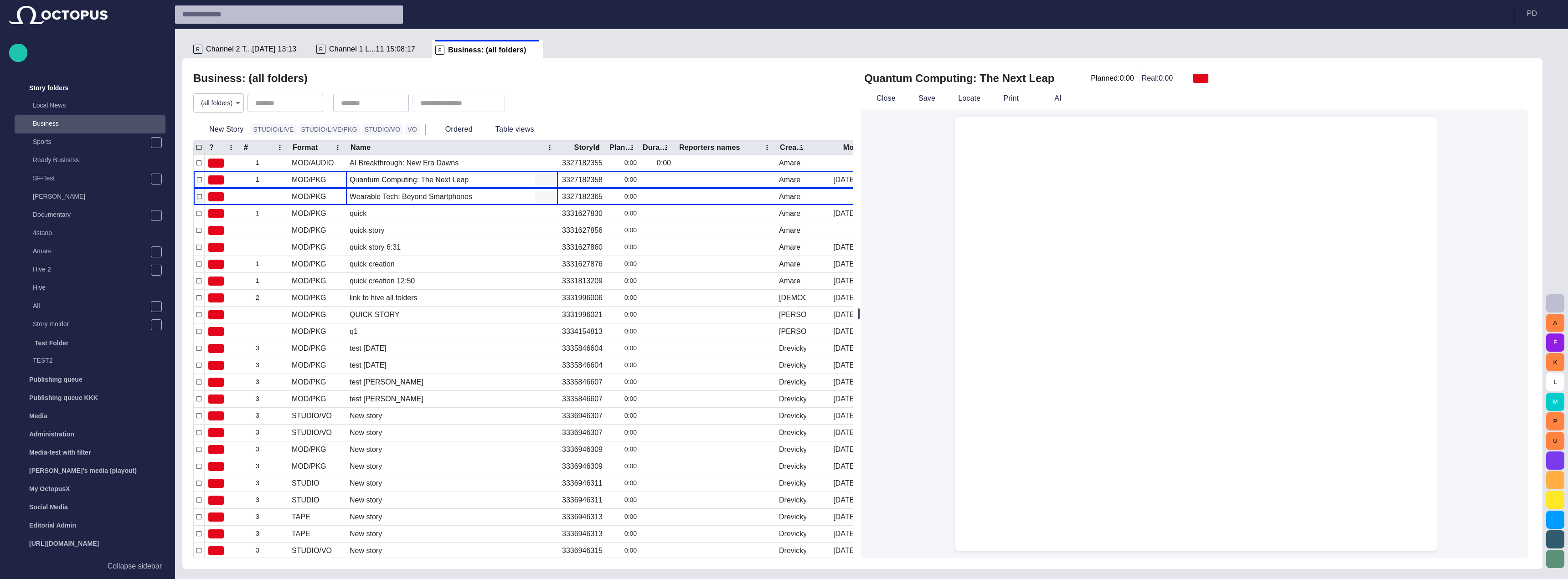
click at [450, 200] on div "Wearable Tech: Beyond Smartphones" at bounding box center [410, 196] width 122 height 10
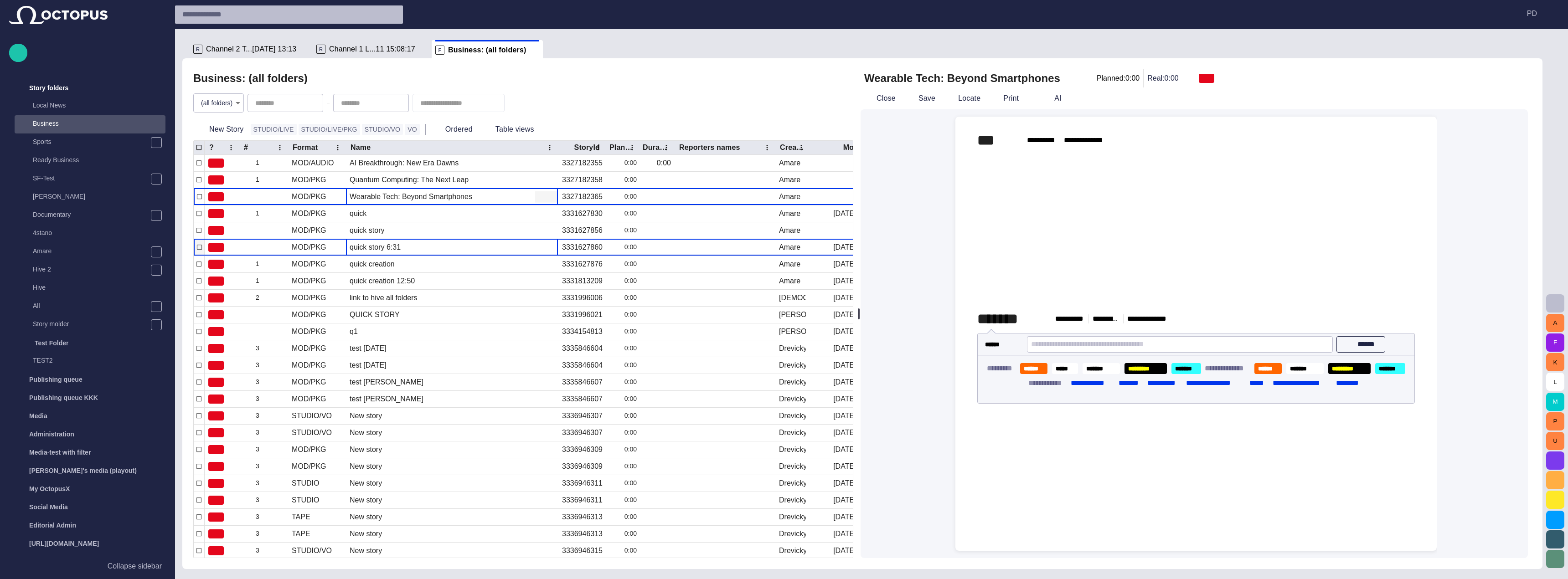
click at [446, 241] on div "quick story 6:31" at bounding box center [452, 247] width 212 height 16
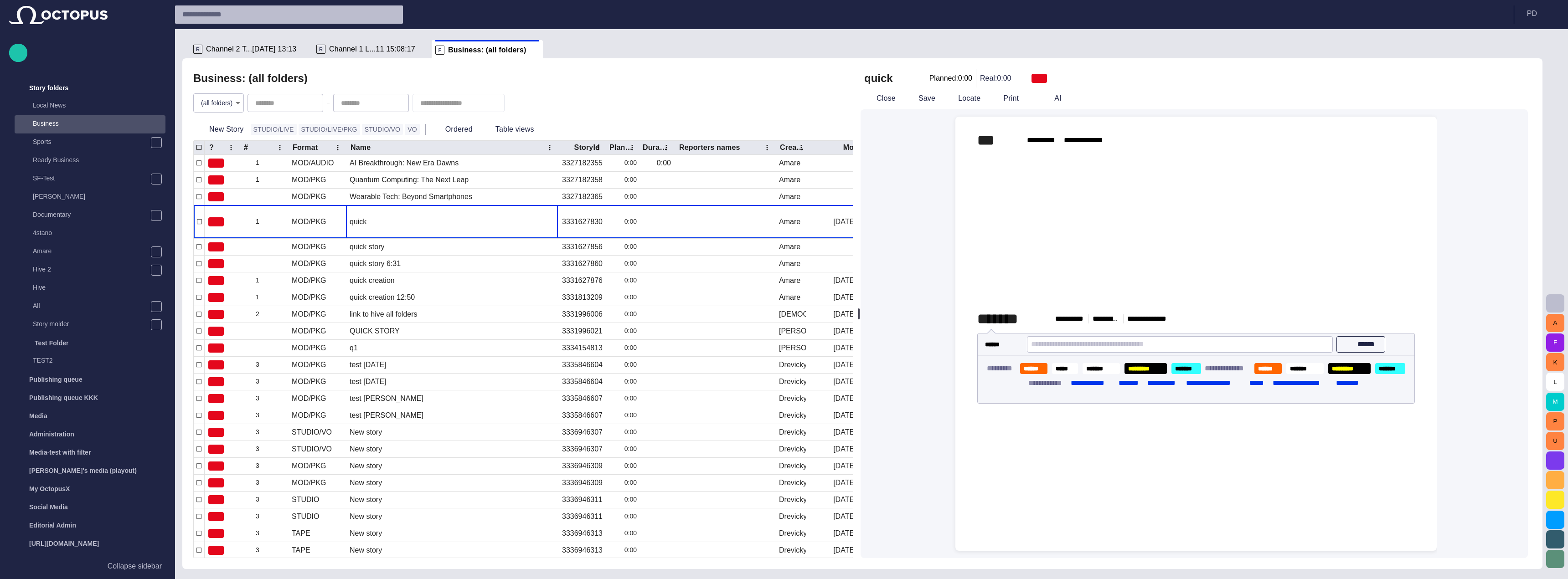
click at [366, 48] on span "Channel 1 L...11 15:08:17" at bounding box center [373, 49] width 86 height 9
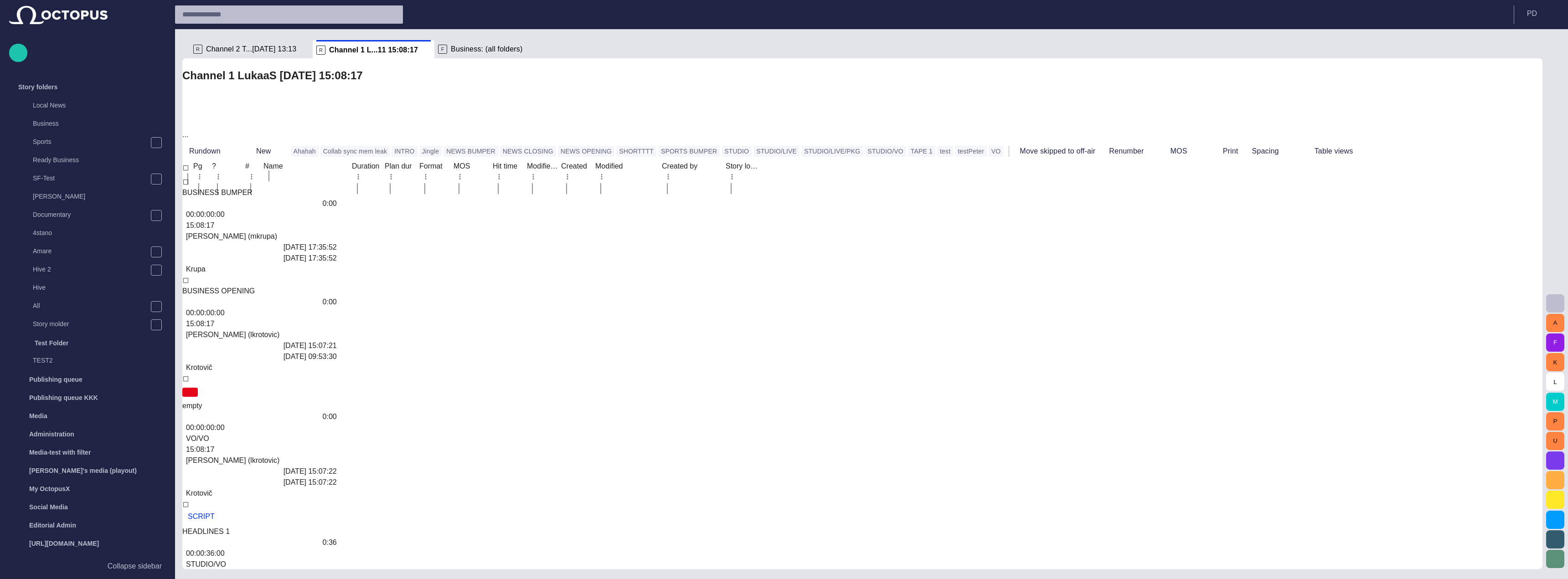
scroll to position [0, 0]
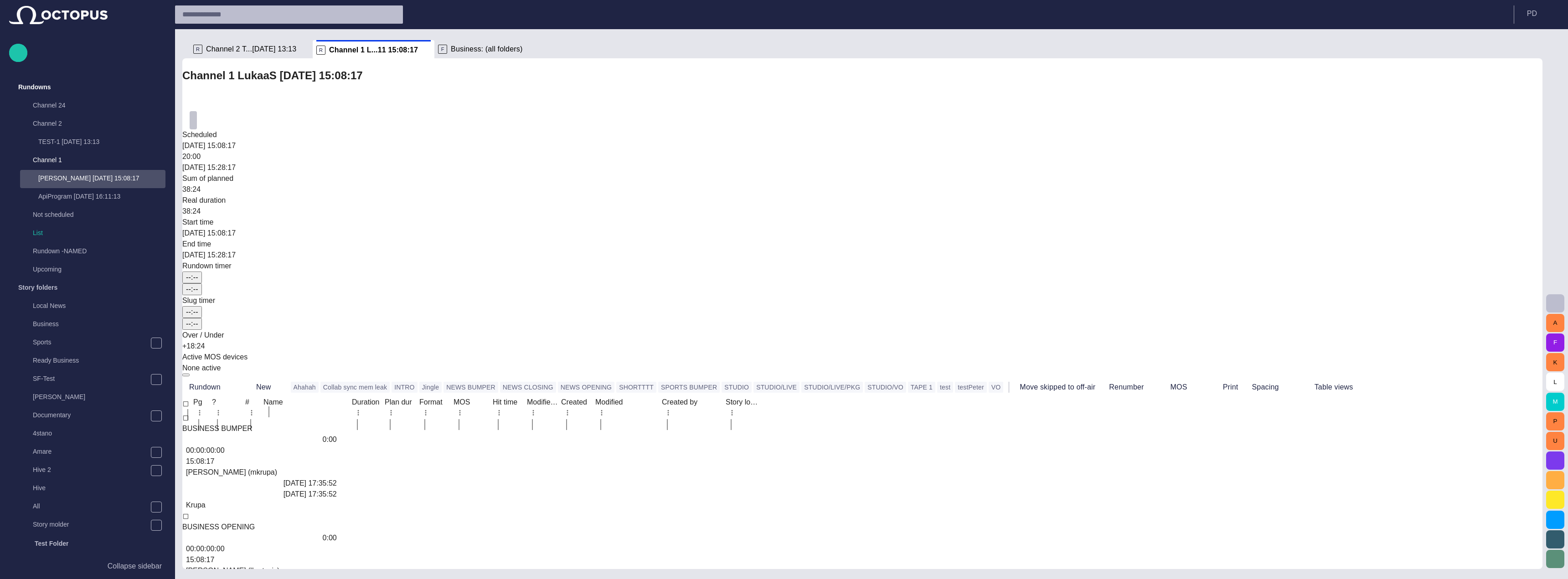
click at [194, 120] on span "button" at bounding box center [194, 120] width 0 height 0
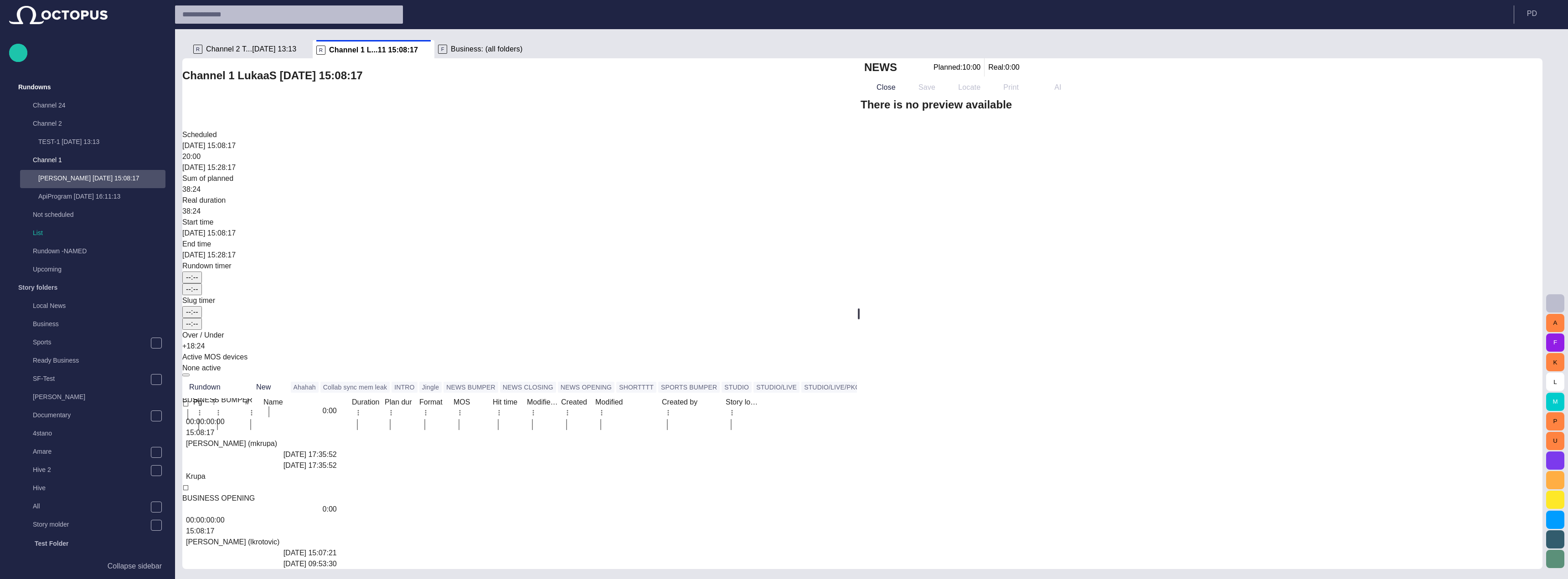
scroll to position [54, 0]
